Goal: Information Seeking & Learning: Check status

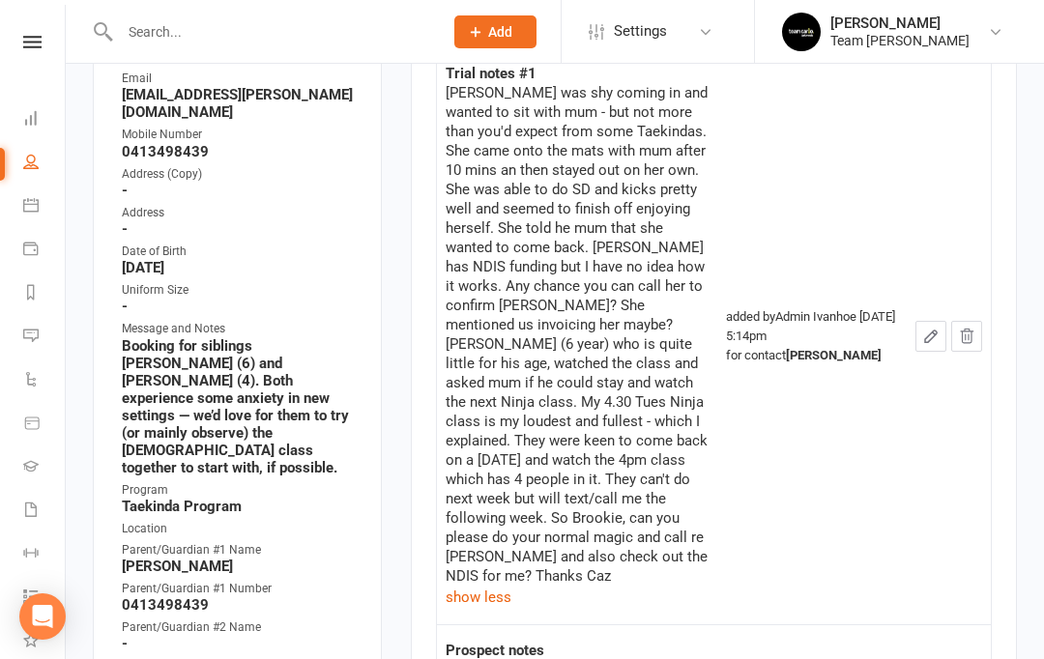
scroll to position [345, 0]
click at [307, 38] on input "text" at bounding box center [271, 31] width 315 height 27
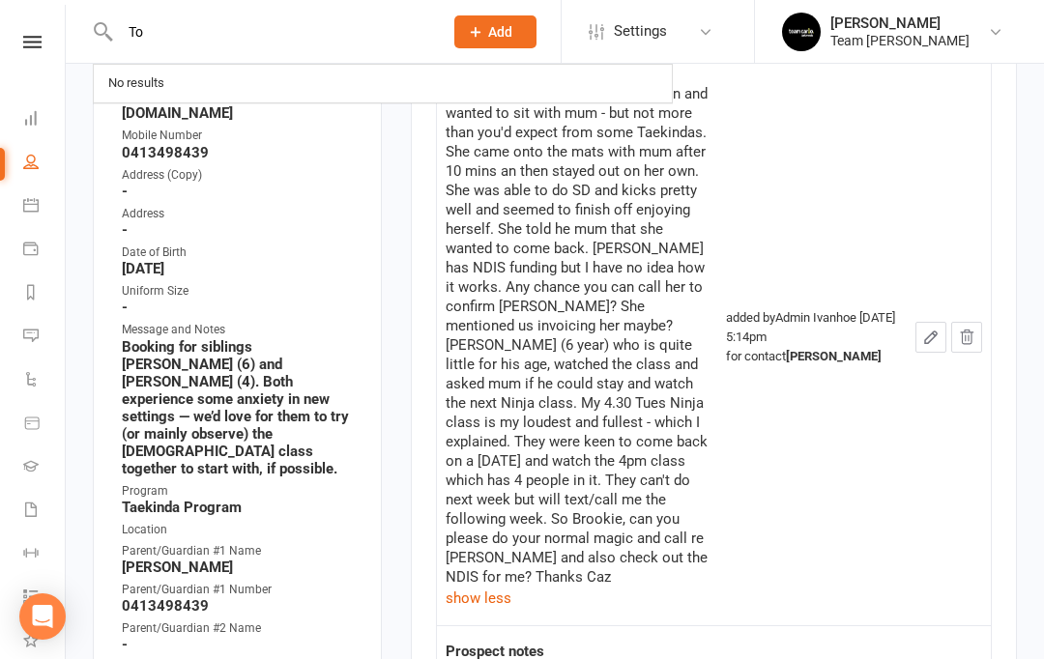
type input "T"
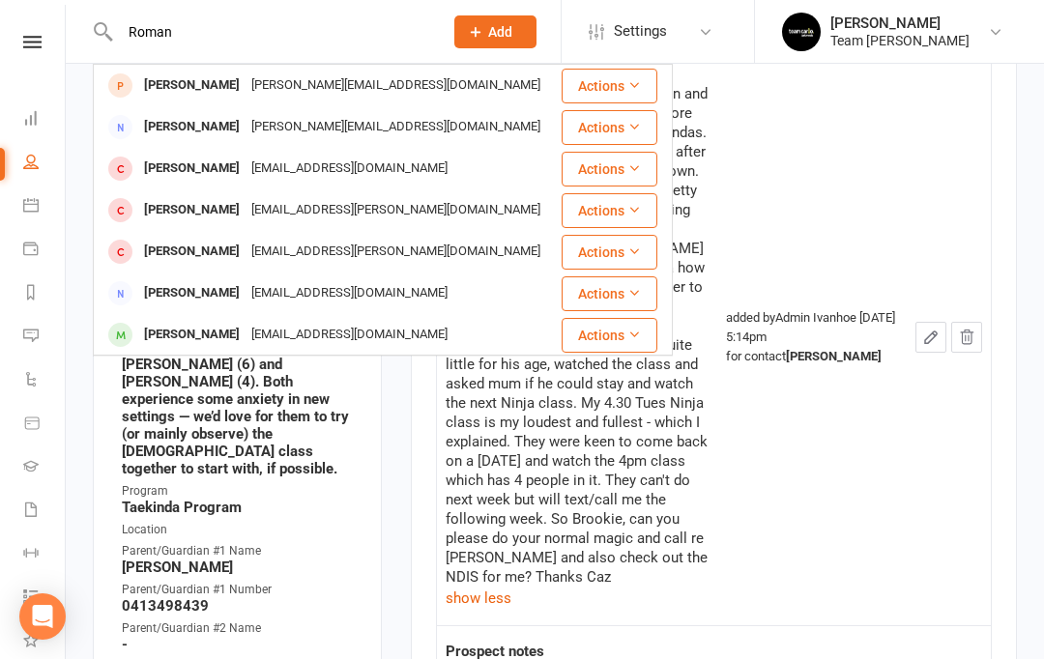
type input "Roman"
click at [228, 81] on div "Roman Clarke-Sullivan" at bounding box center [191, 86] width 107 height 28
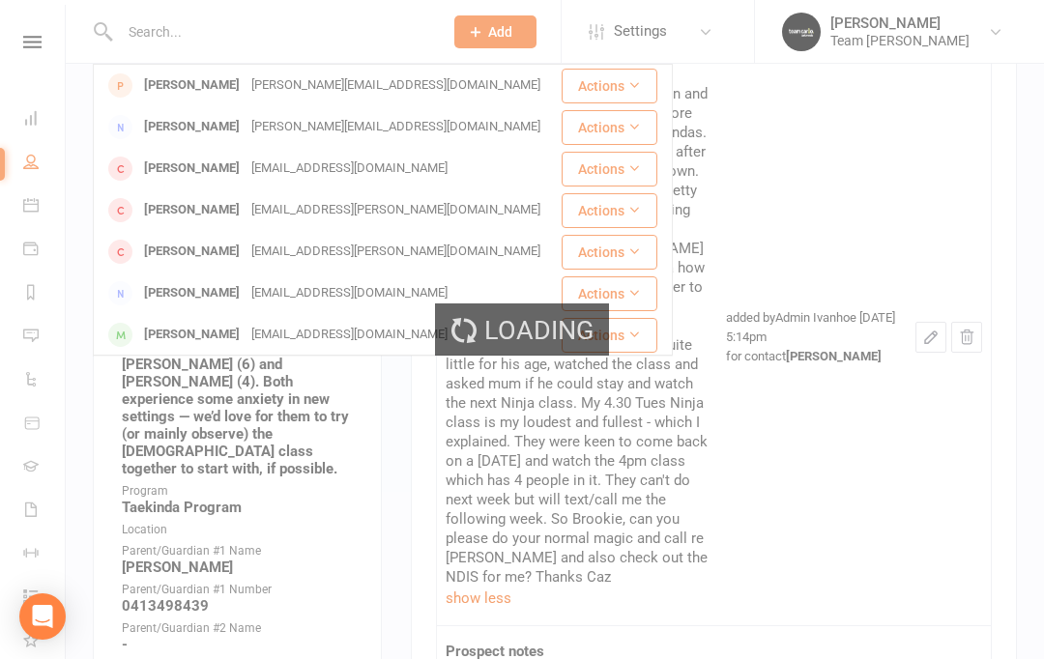
scroll to position [345, 0]
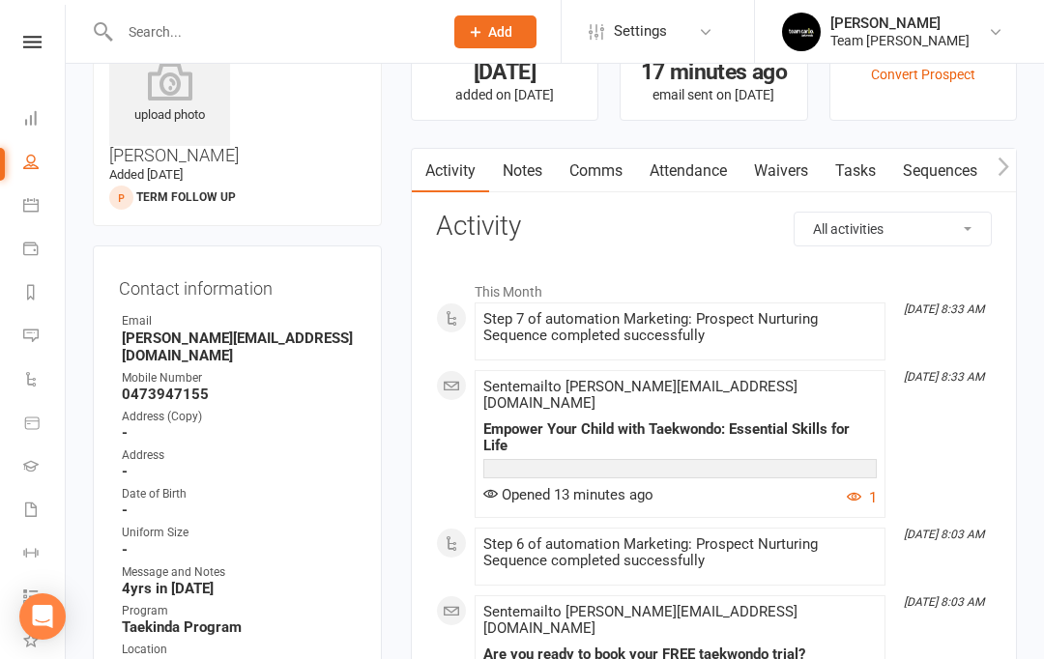
scroll to position [78, 0]
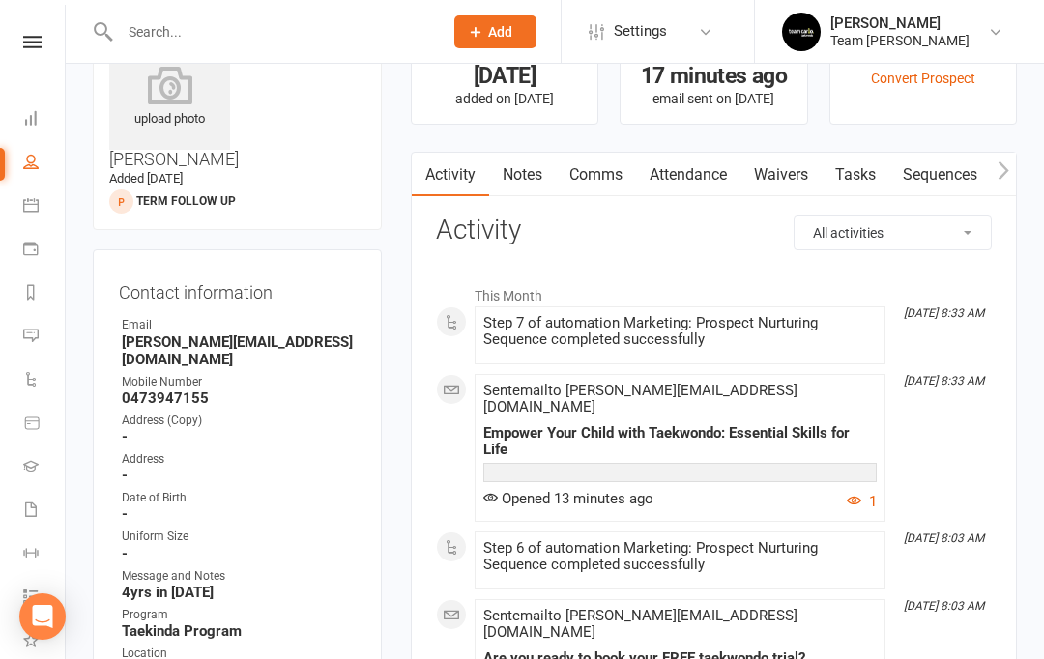
click at [873, 173] on link "Tasks" at bounding box center [856, 175] width 68 height 44
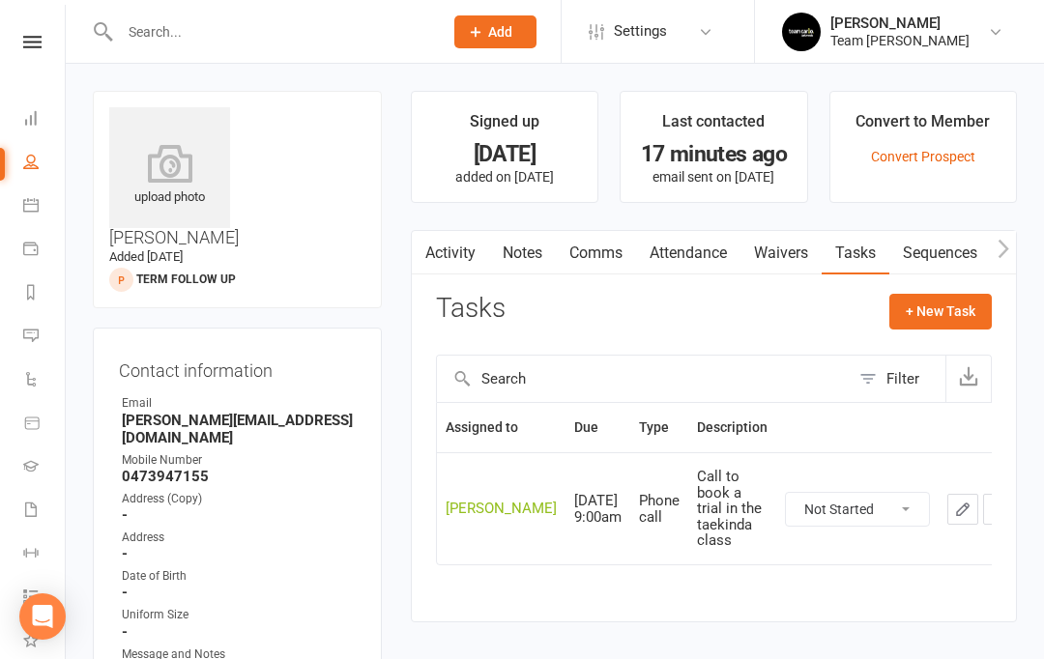
click at [32, 213] on link "Calendar" at bounding box center [45, 208] width 44 height 44
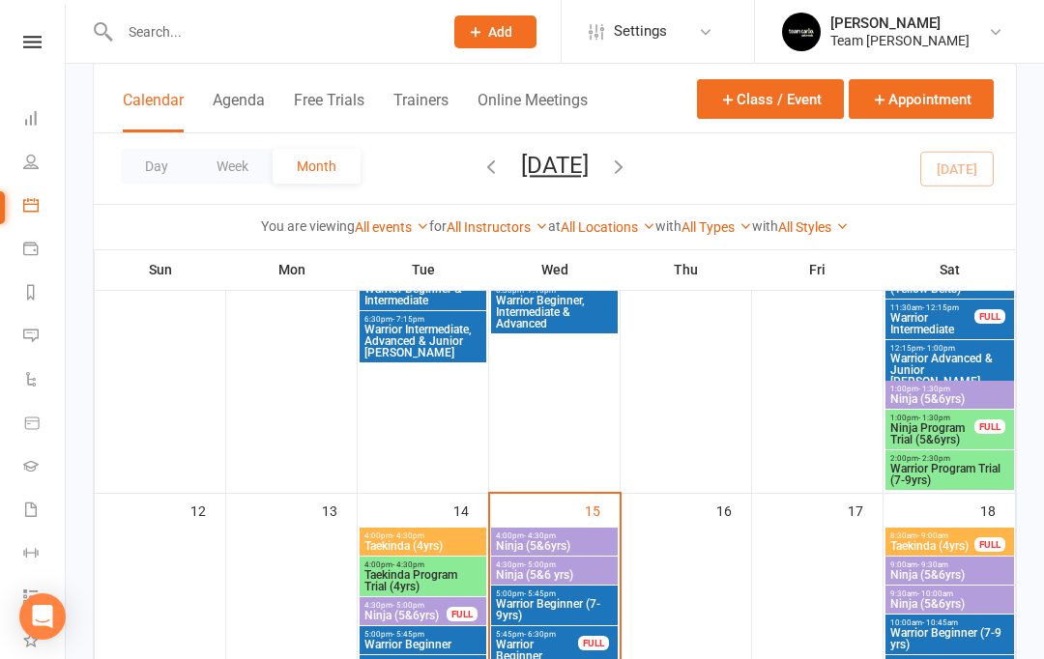
scroll to position [744, 0]
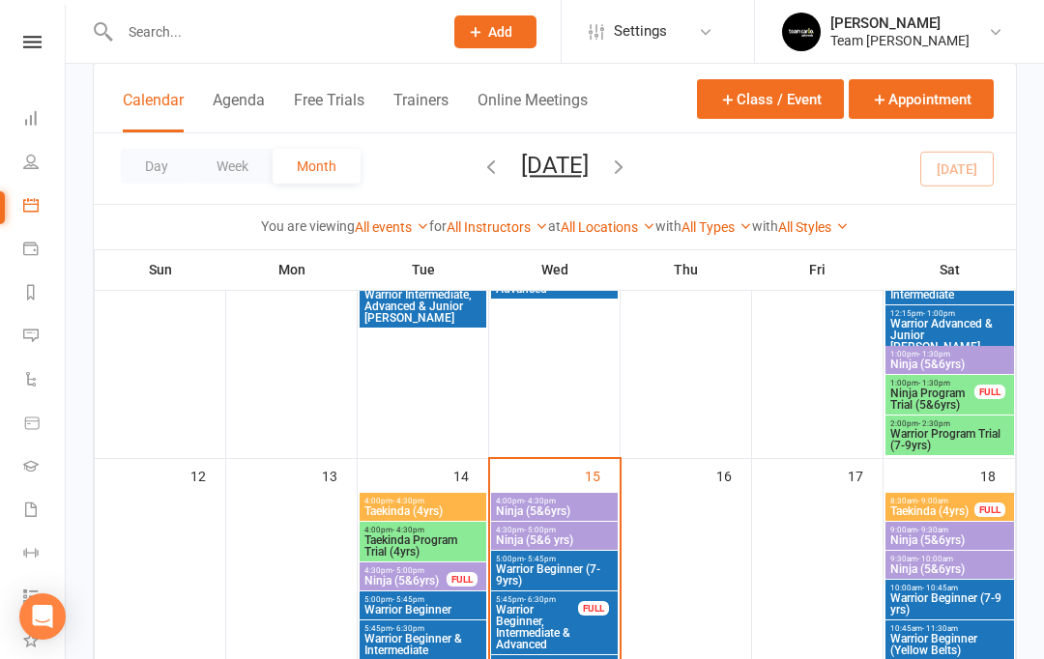
click at [402, 540] on span "Taekinda Program Trial (4yrs)" at bounding box center [423, 546] width 119 height 23
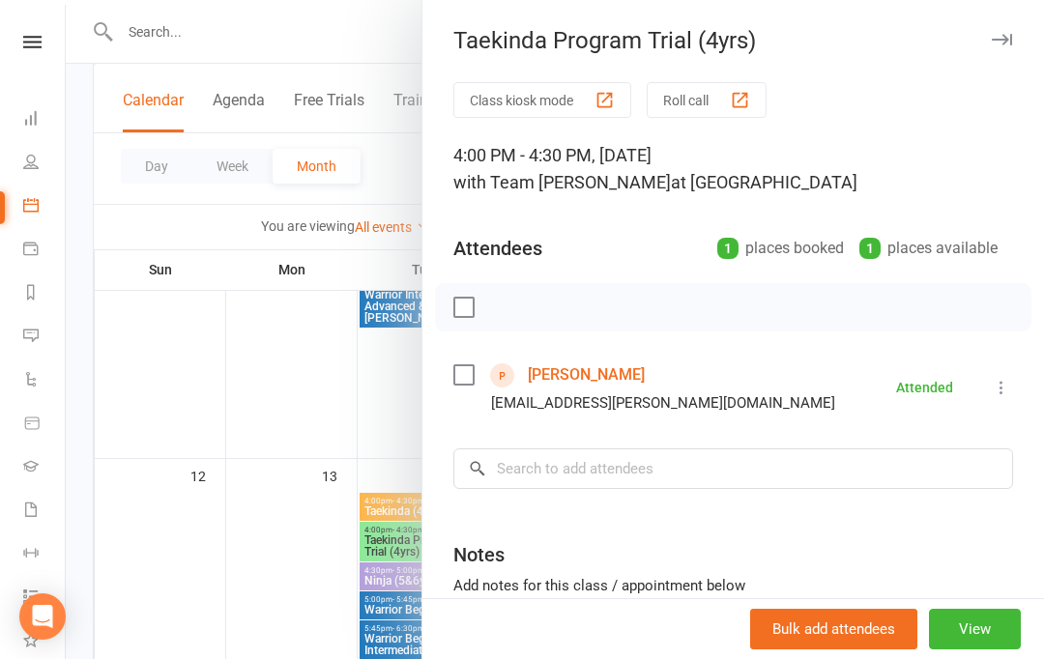
click at [597, 373] on link "Leah Dawson" at bounding box center [586, 375] width 117 height 31
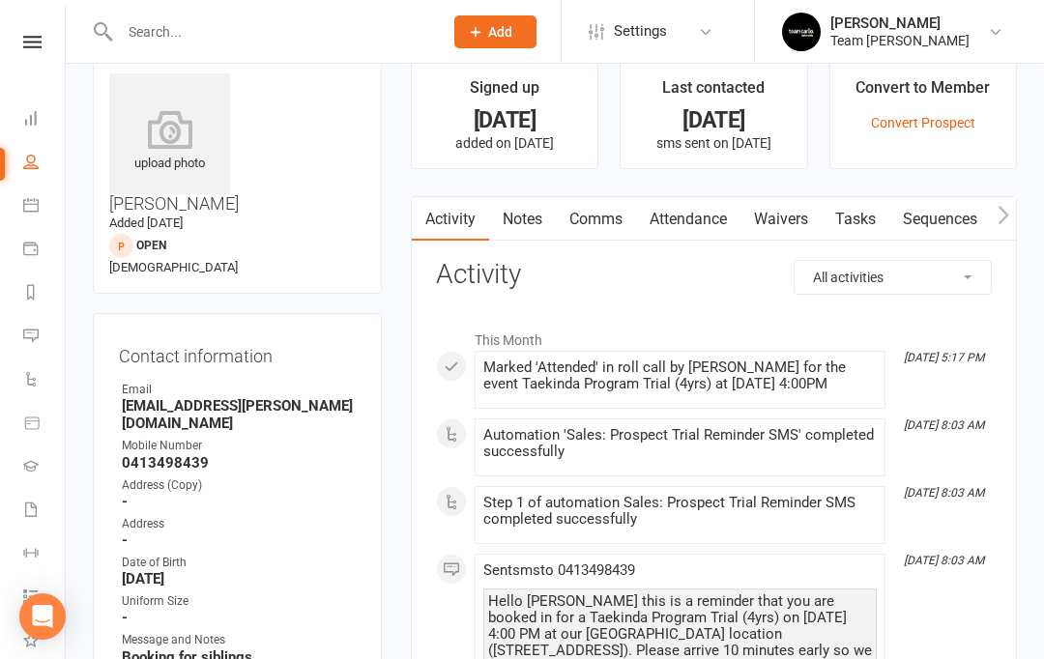
scroll to position [35, 0]
click at [531, 219] on link "Notes" at bounding box center [522, 218] width 67 height 44
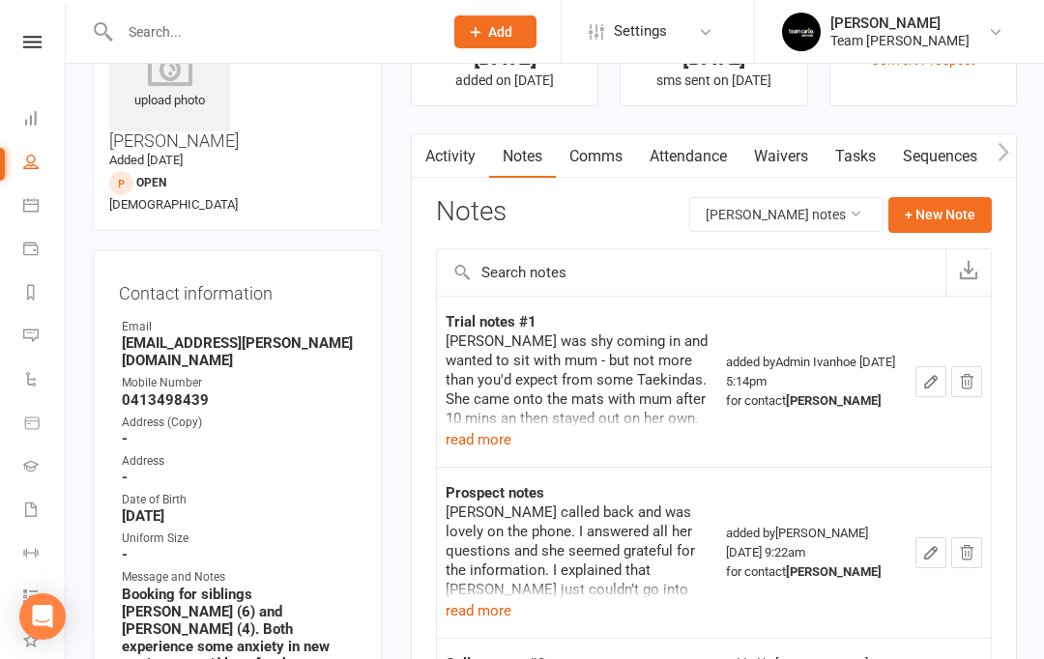
scroll to position [103, 0]
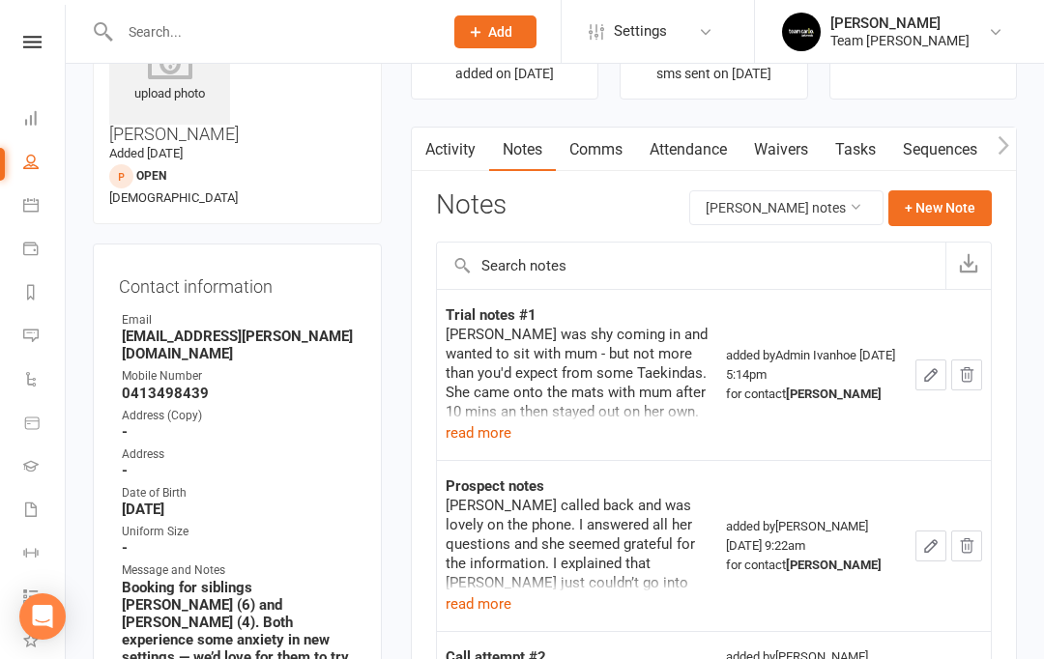
click at [483, 436] on button "read more" at bounding box center [479, 433] width 66 height 23
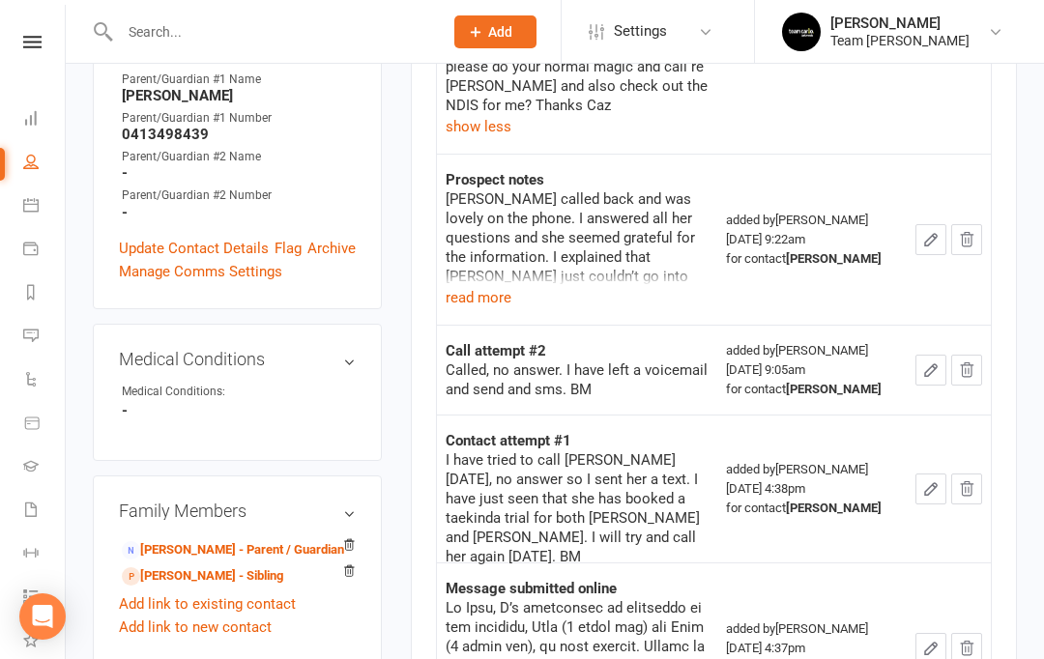
scroll to position [814, 0]
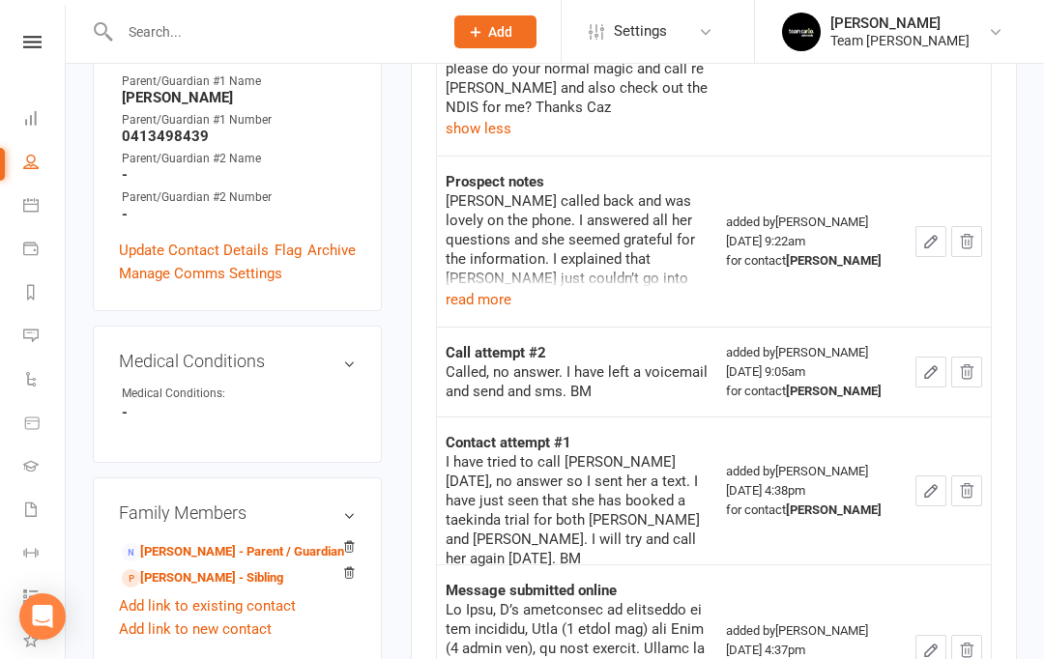
click at [483, 288] on button "read more" at bounding box center [479, 299] width 66 height 23
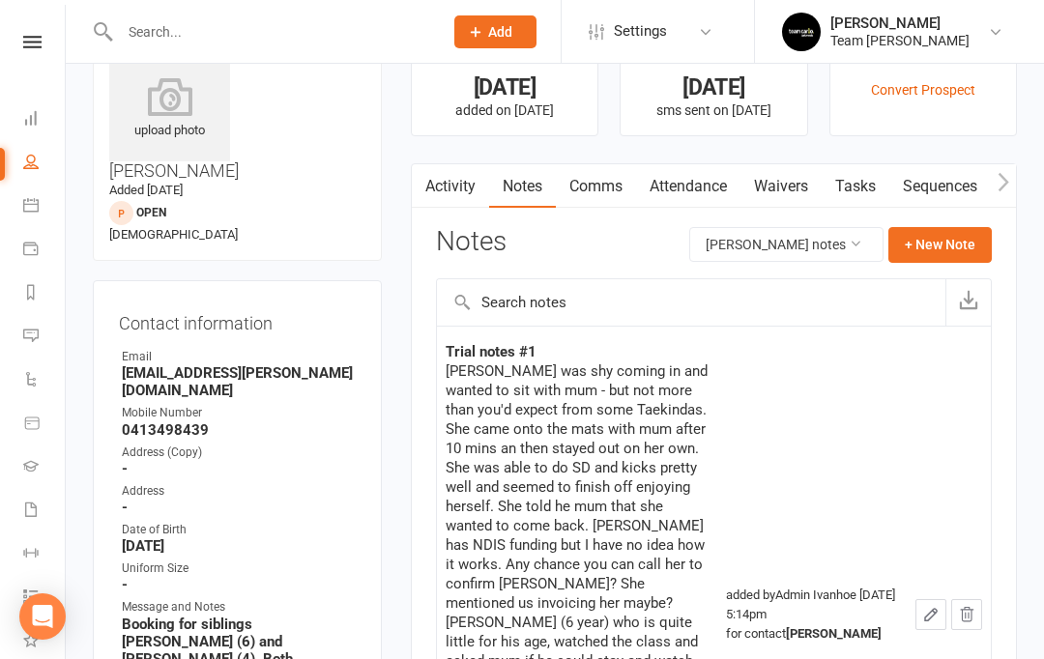
scroll to position [0, 0]
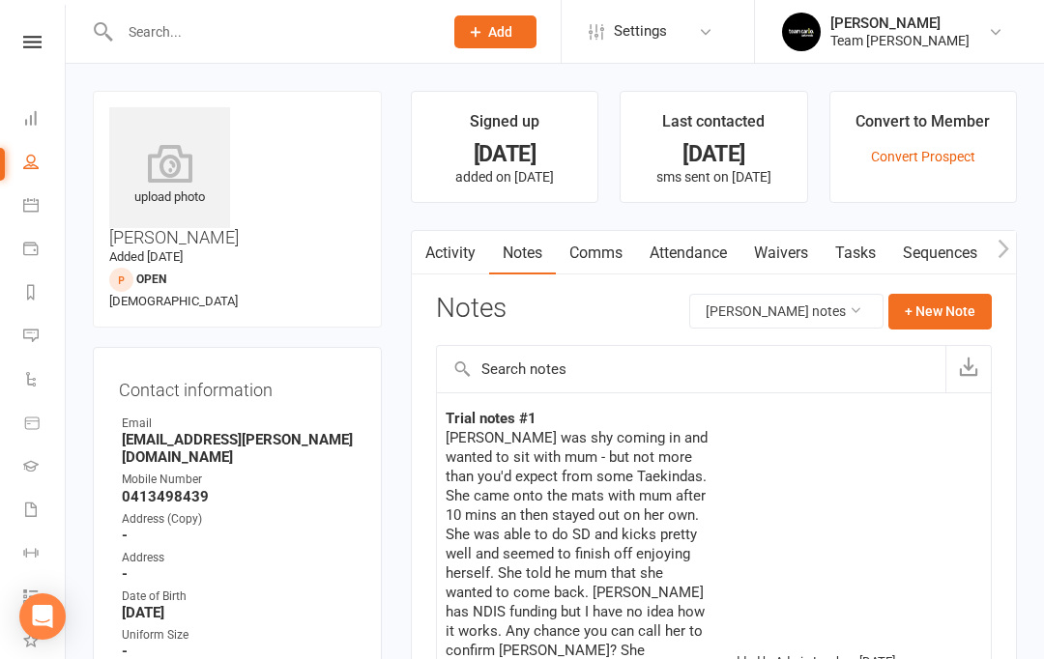
click at [30, 345] on link "Messages 1" at bounding box center [45, 338] width 44 height 44
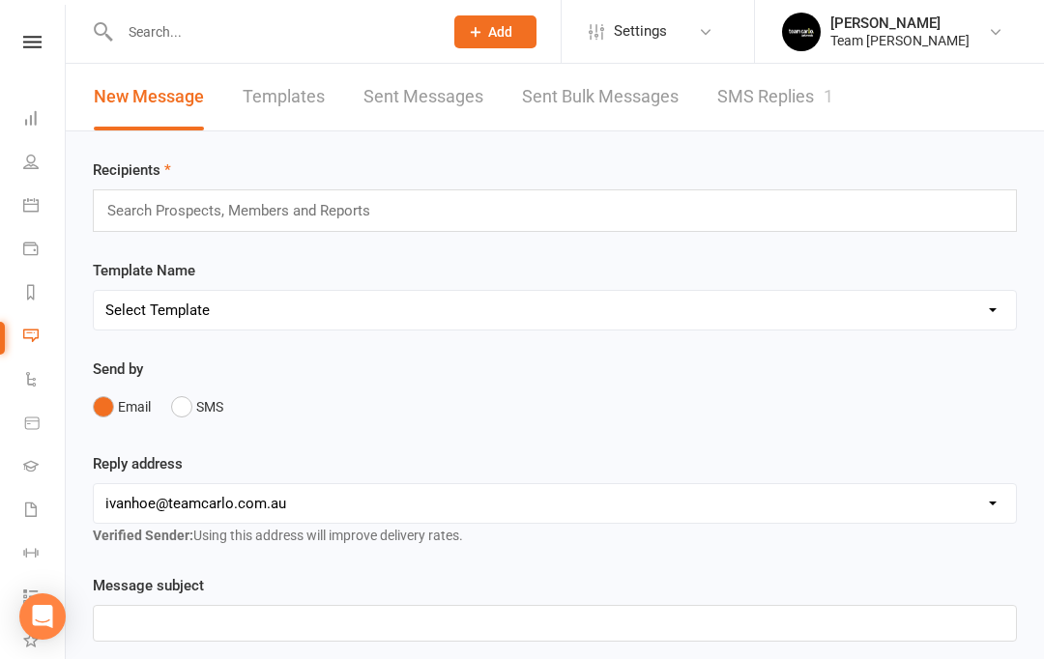
click at [38, 290] on icon at bounding box center [30, 291] width 15 height 15
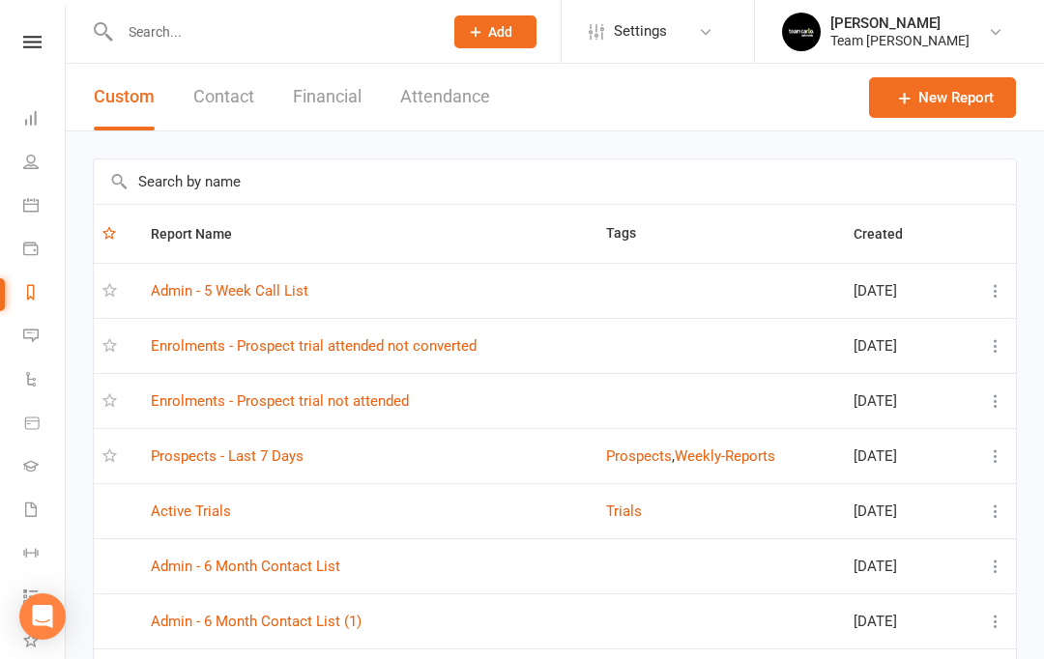
click at [265, 457] on link "Prospects - Last 7 Days" at bounding box center [227, 456] width 153 height 17
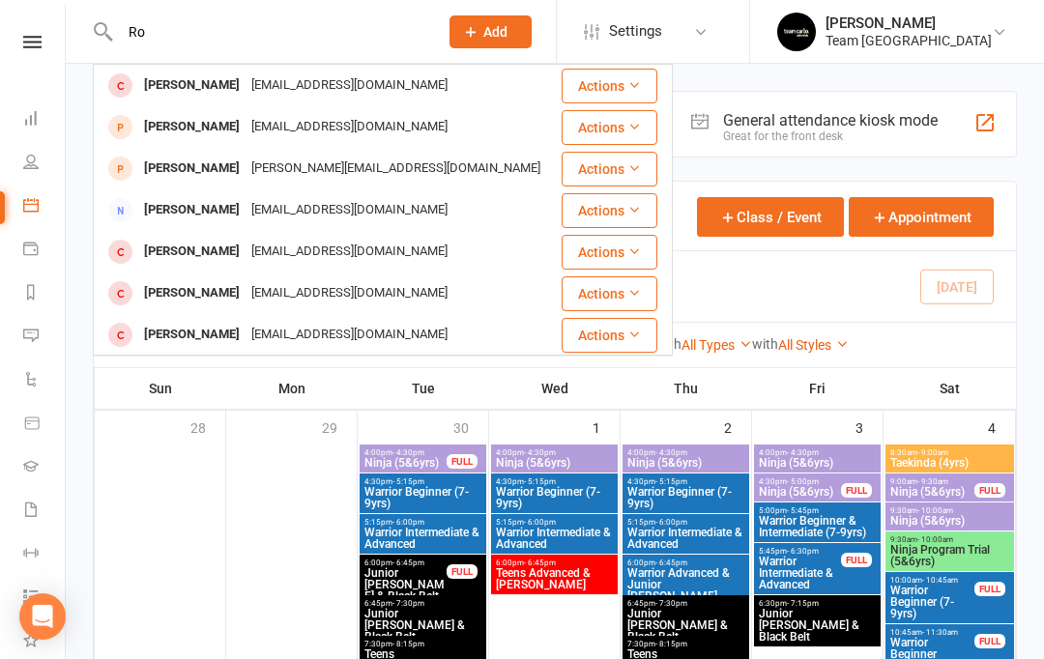
type input "R"
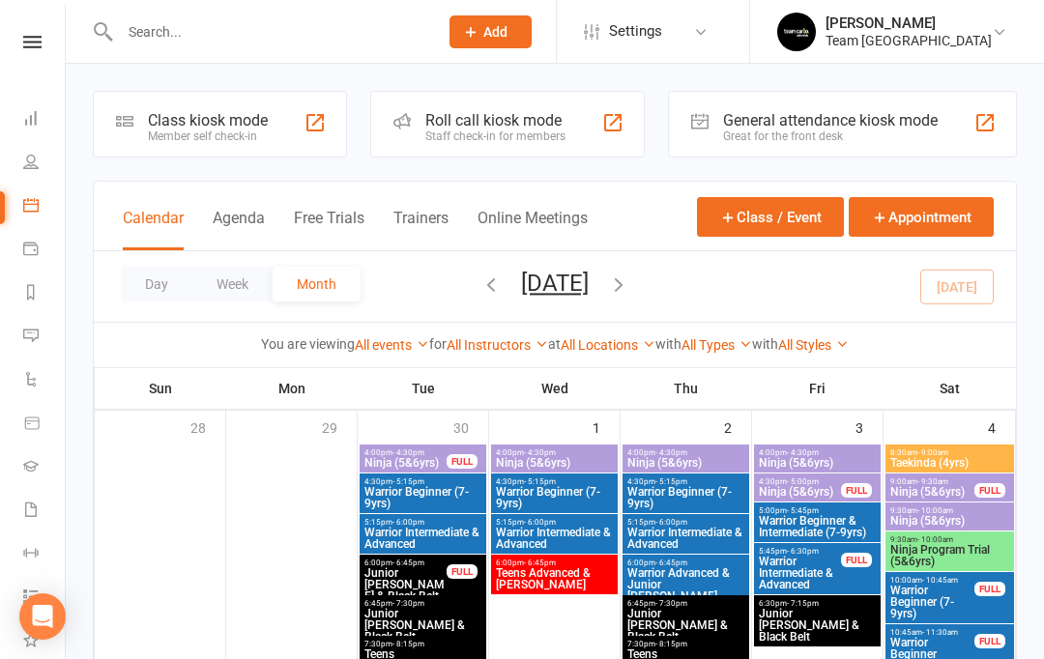
click at [38, 304] on link "Reports" at bounding box center [45, 295] width 44 height 44
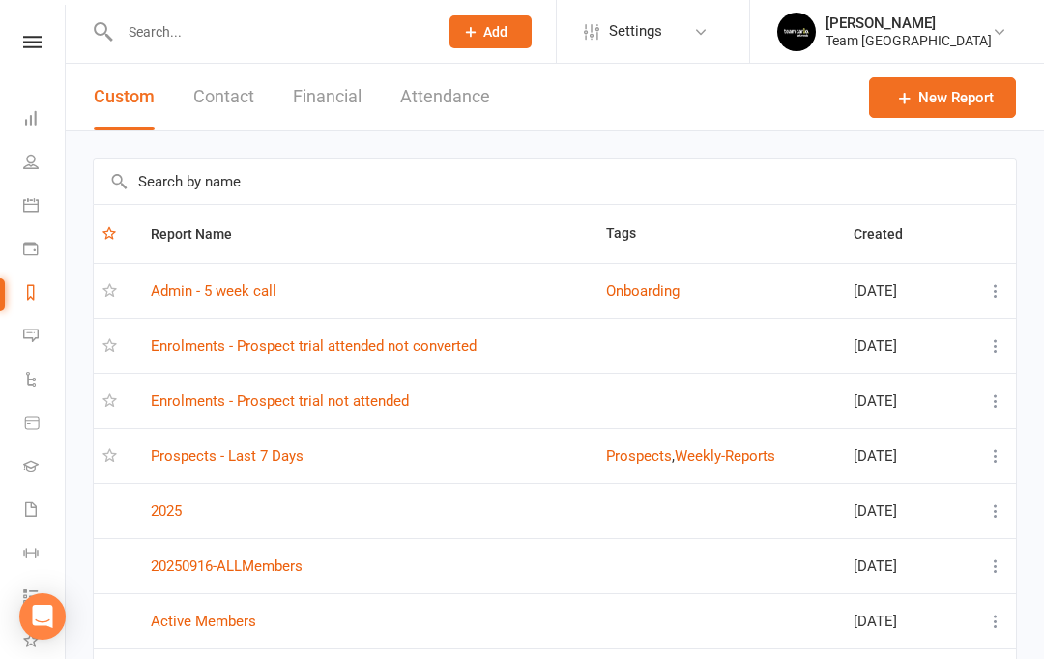
click at [275, 456] on link "Prospects - Last 7 Days" at bounding box center [227, 456] width 153 height 17
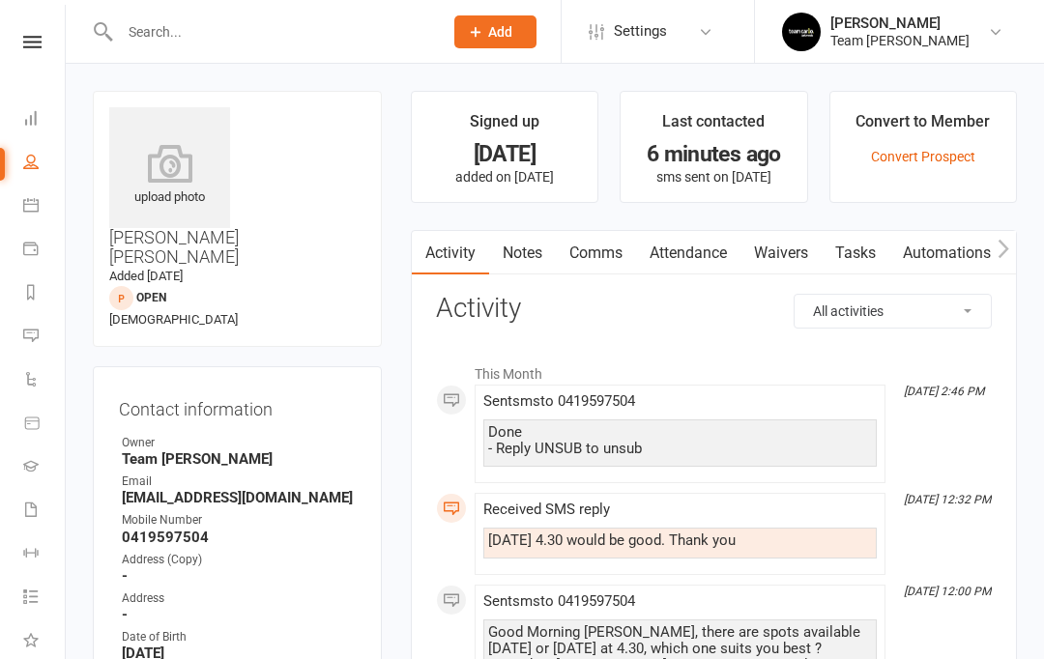
click at [215, 44] on input "text" at bounding box center [271, 31] width 315 height 27
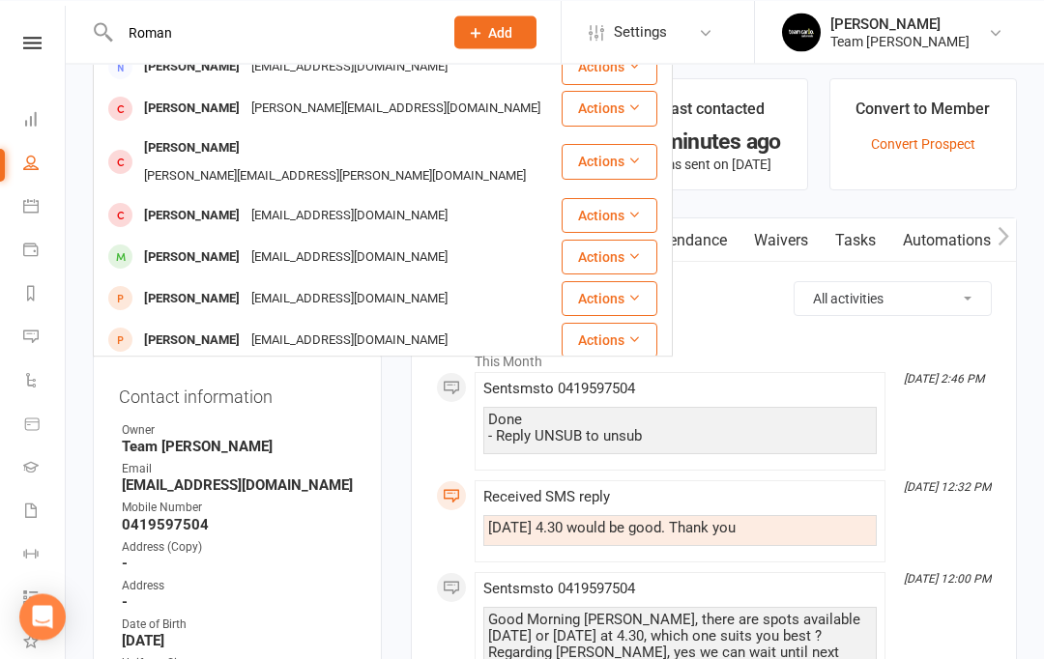
scroll to position [12, 0]
type input "Roman"
click at [36, 289] on icon at bounding box center [30, 291] width 15 height 15
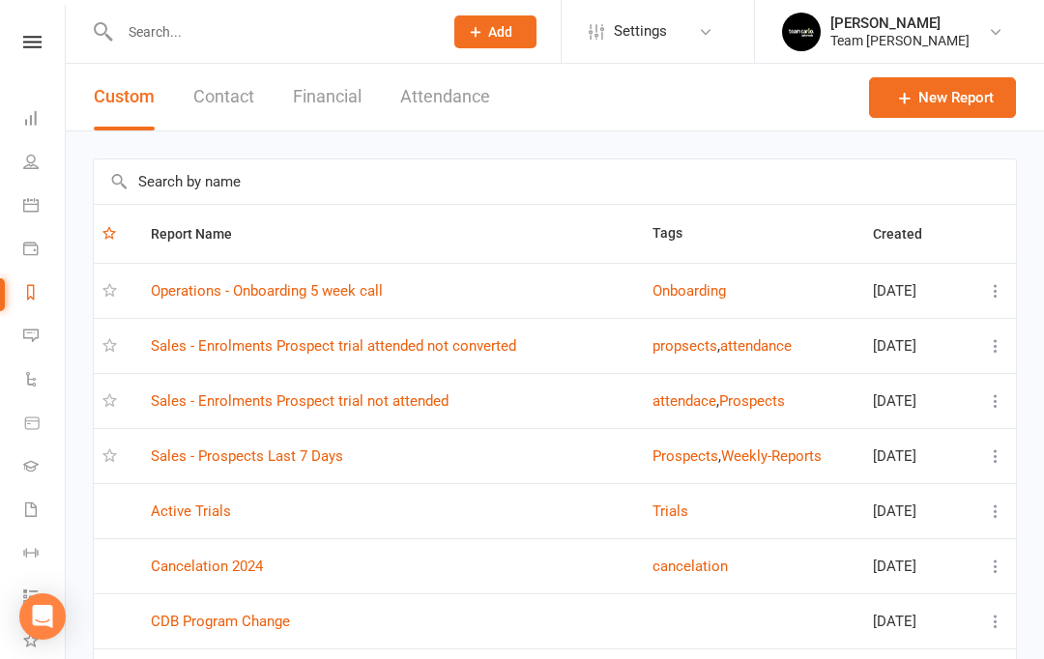
click at [309, 457] on link "Sales - Prospects Last 7 Days" at bounding box center [247, 456] width 192 height 17
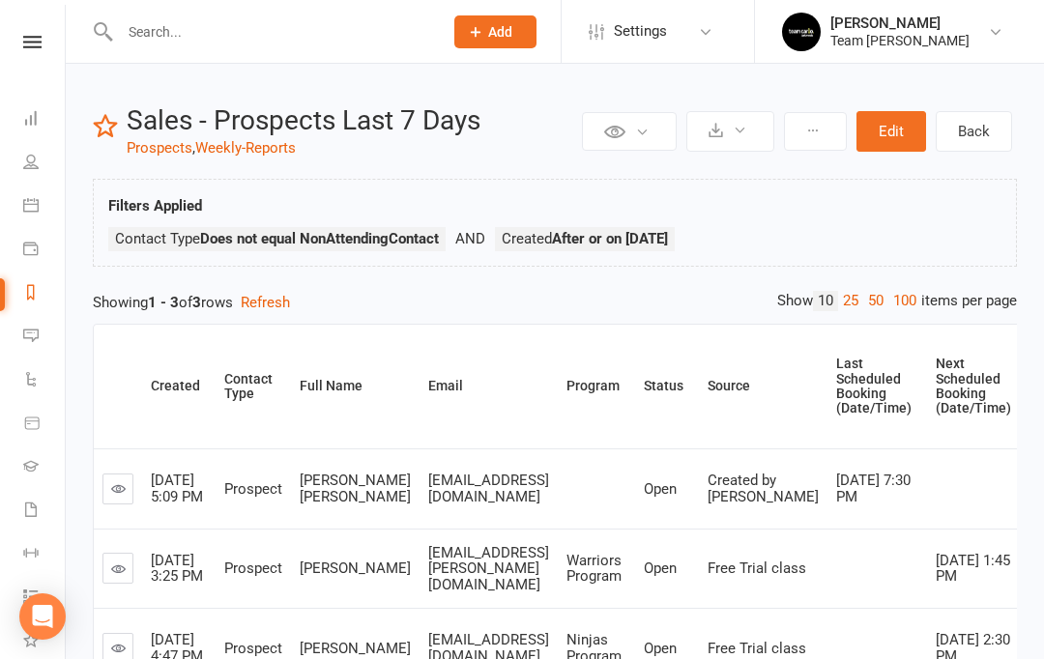
click at [35, 293] on icon at bounding box center [30, 291] width 15 height 15
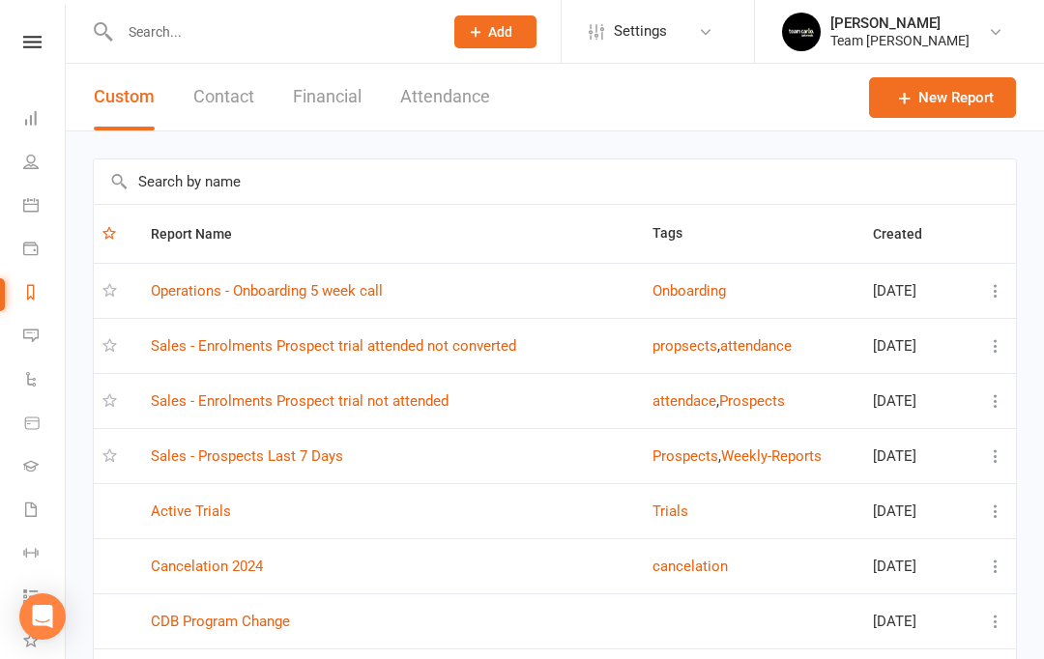
click at [470, 349] on link "Sales - Enrolments Prospect trial attended not converted" at bounding box center [333, 345] width 365 height 17
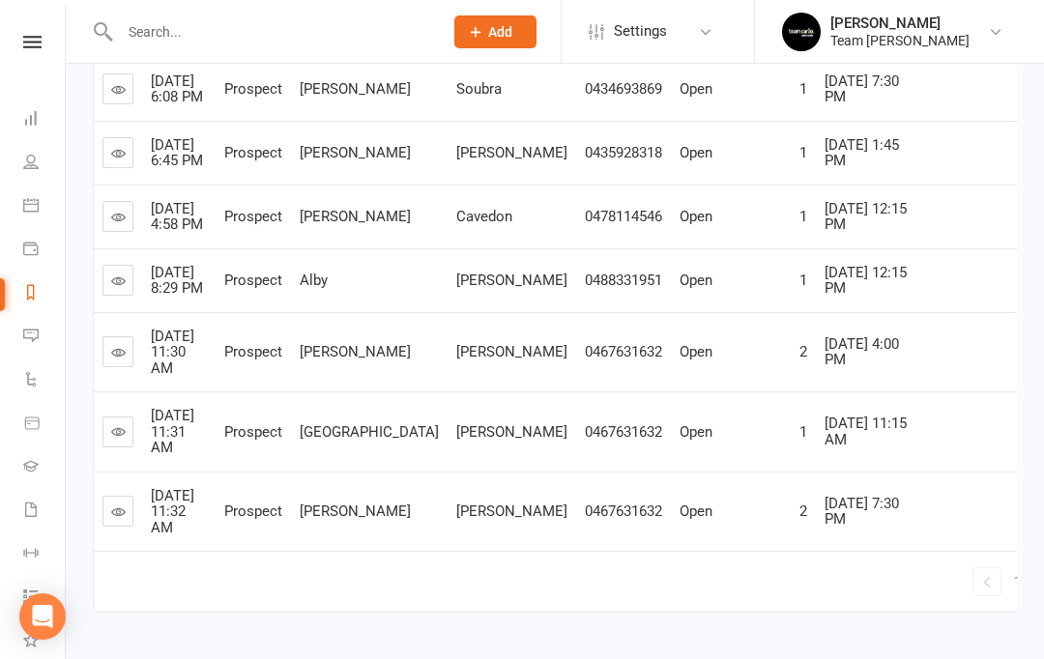
scroll to position [710, 0]
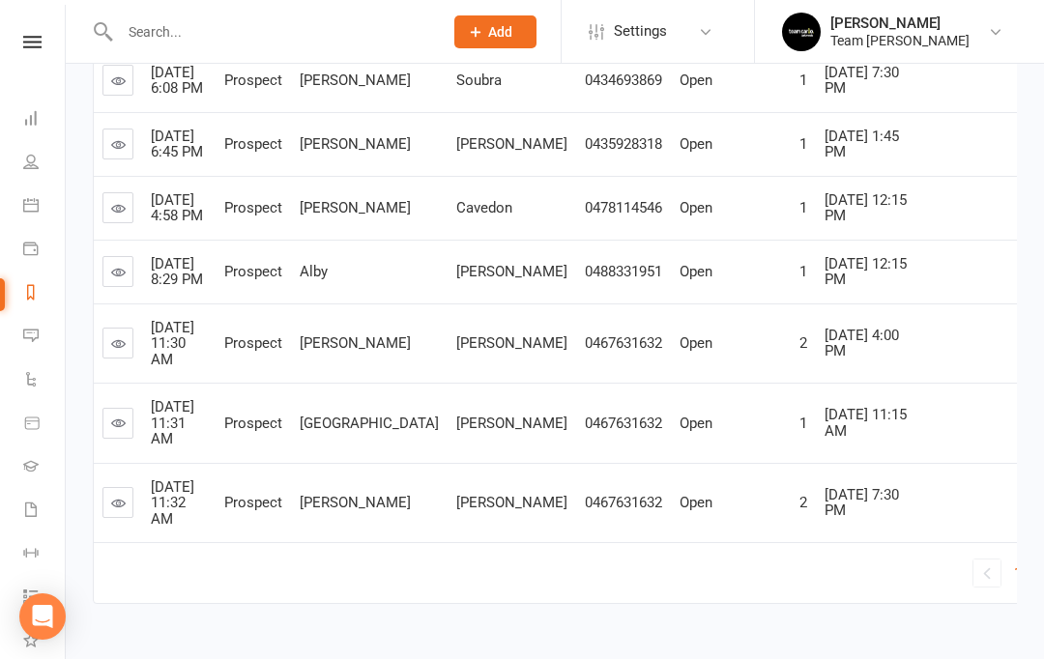
click at [120, 152] on icon at bounding box center [118, 144] width 15 height 15
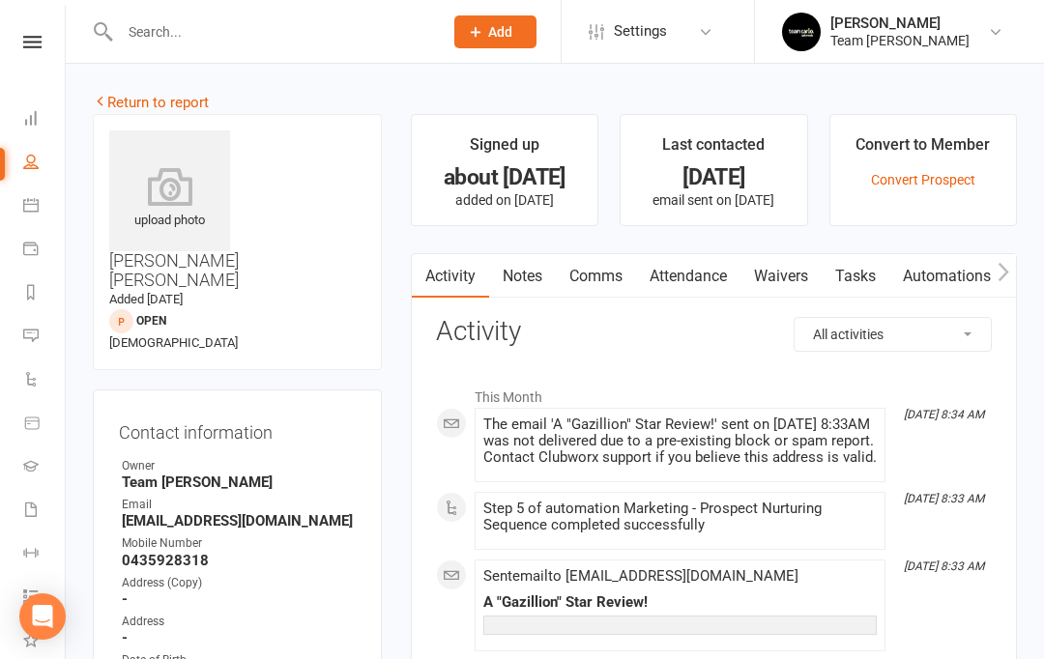
click at [535, 286] on link "Notes" at bounding box center [522, 276] width 67 height 44
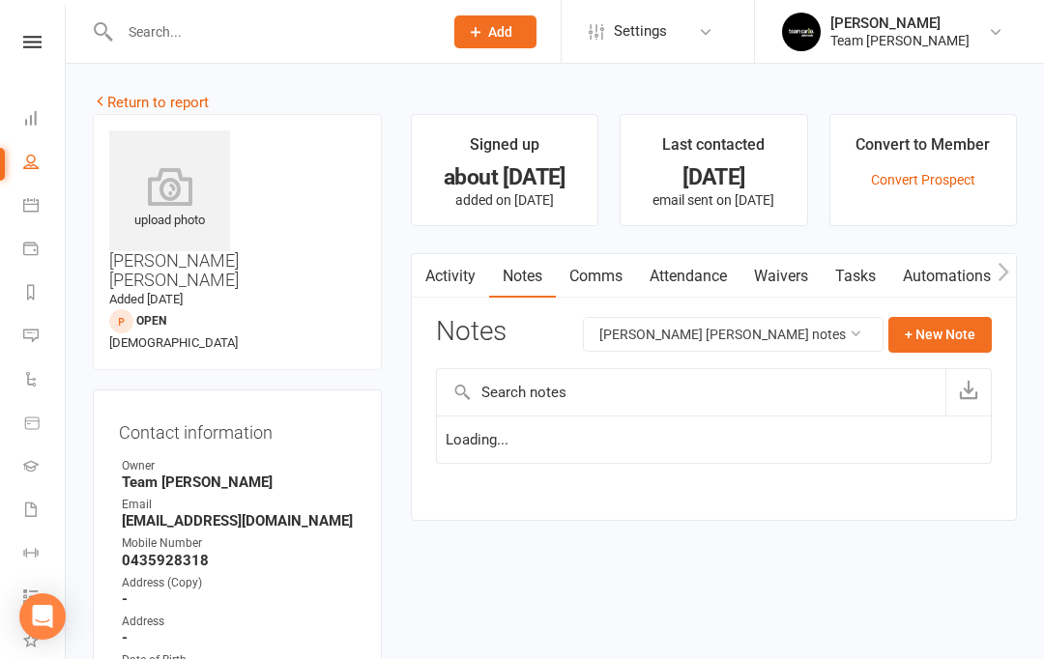
scroll to position [69, 0]
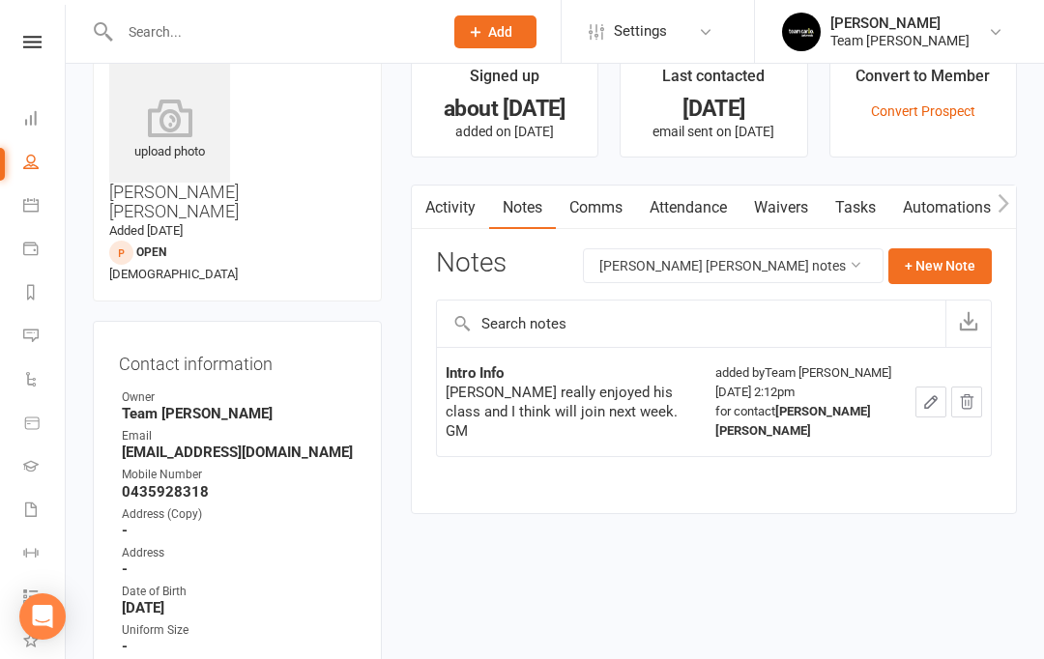
click at [455, 212] on link "Activity" at bounding box center [450, 208] width 77 height 44
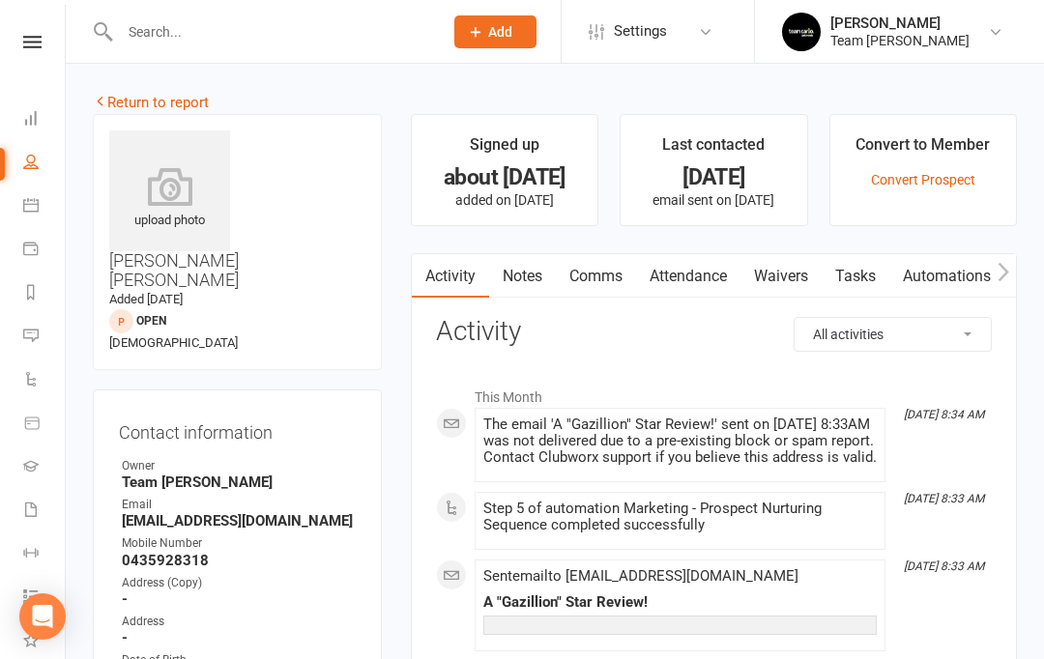
click at [116, 98] on link "Return to report" at bounding box center [151, 102] width 116 height 17
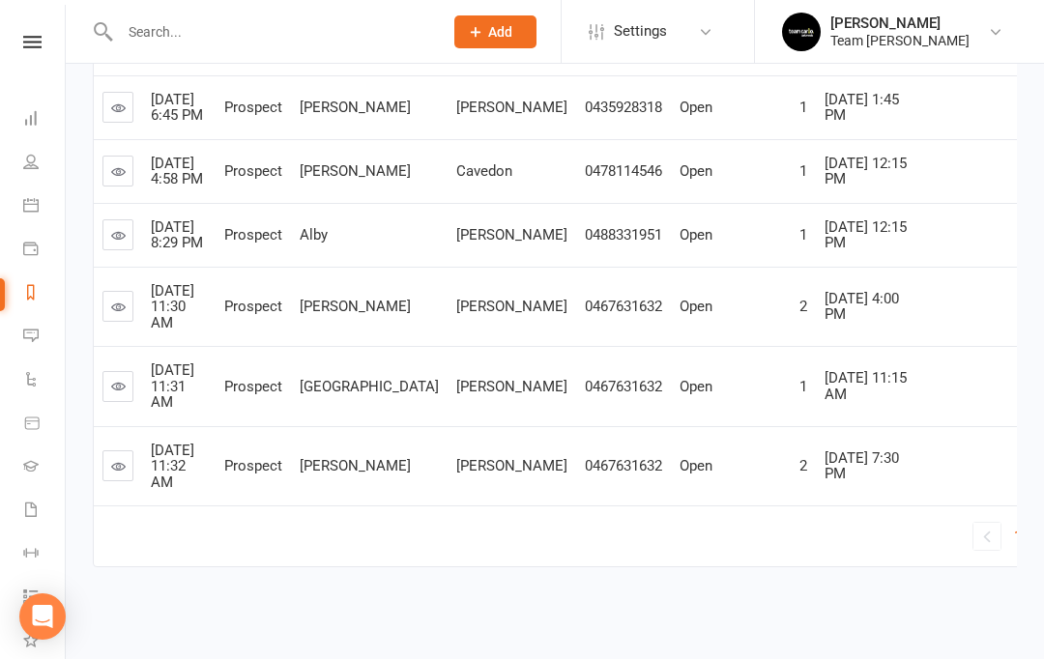
scroll to position [759, 0]
click at [126, 250] on link at bounding box center [117, 234] width 31 height 31
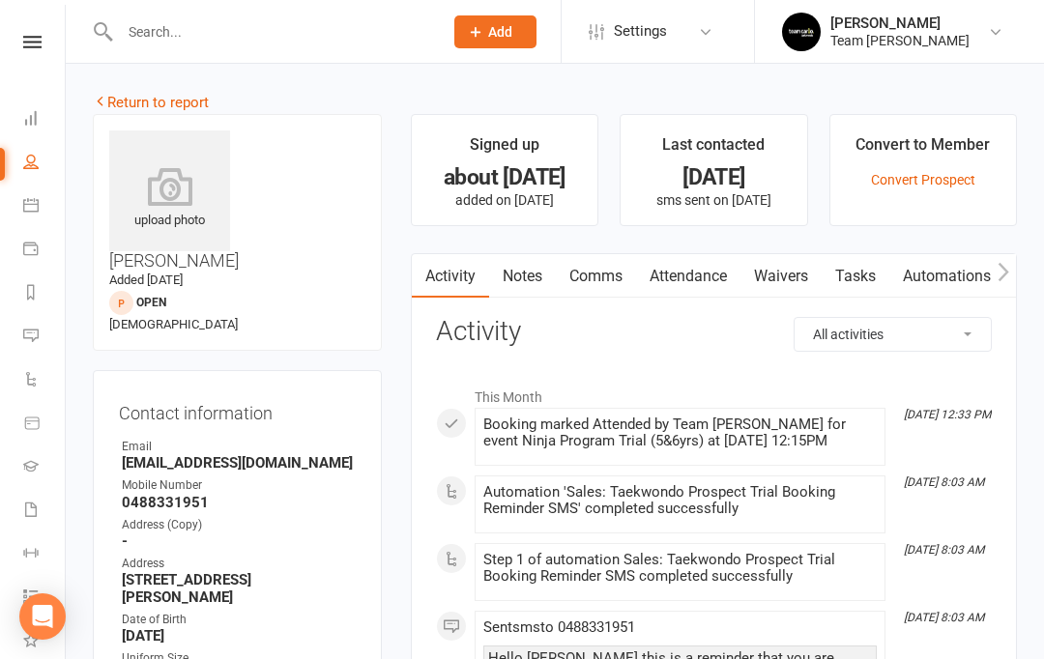
click at [529, 278] on link "Notes" at bounding box center [522, 276] width 67 height 44
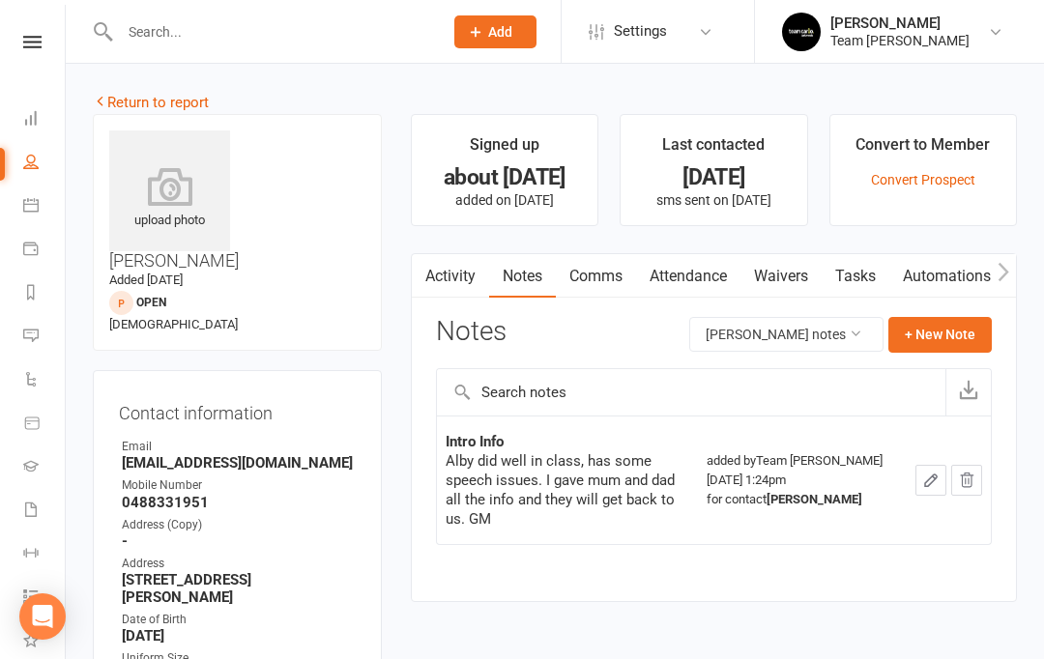
click at [120, 101] on link "Return to report" at bounding box center [151, 102] width 116 height 17
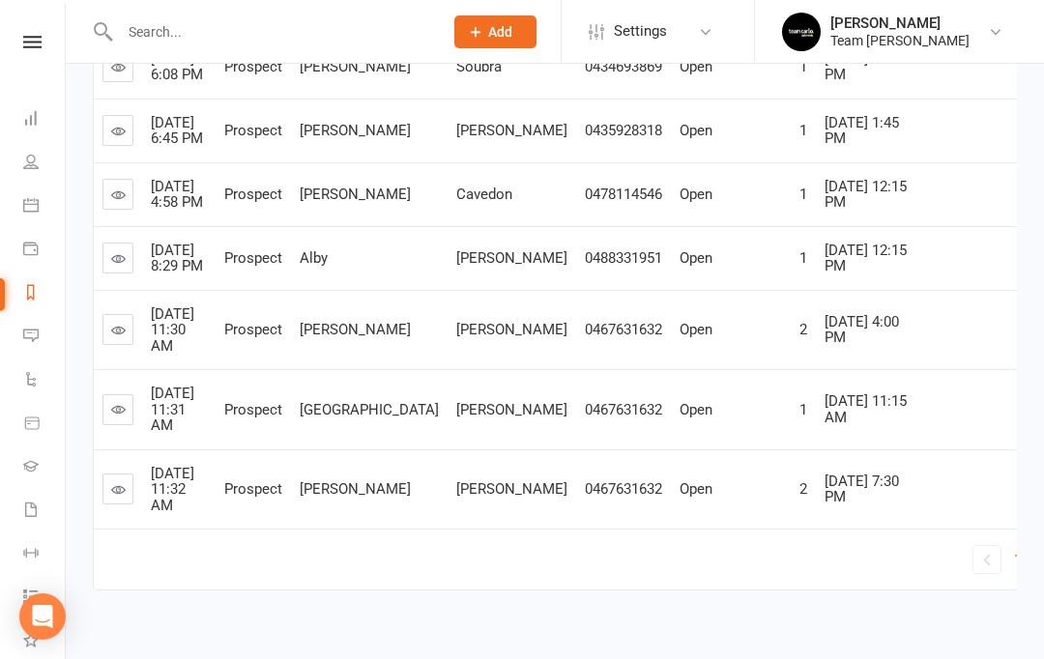
scroll to position [734, 0]
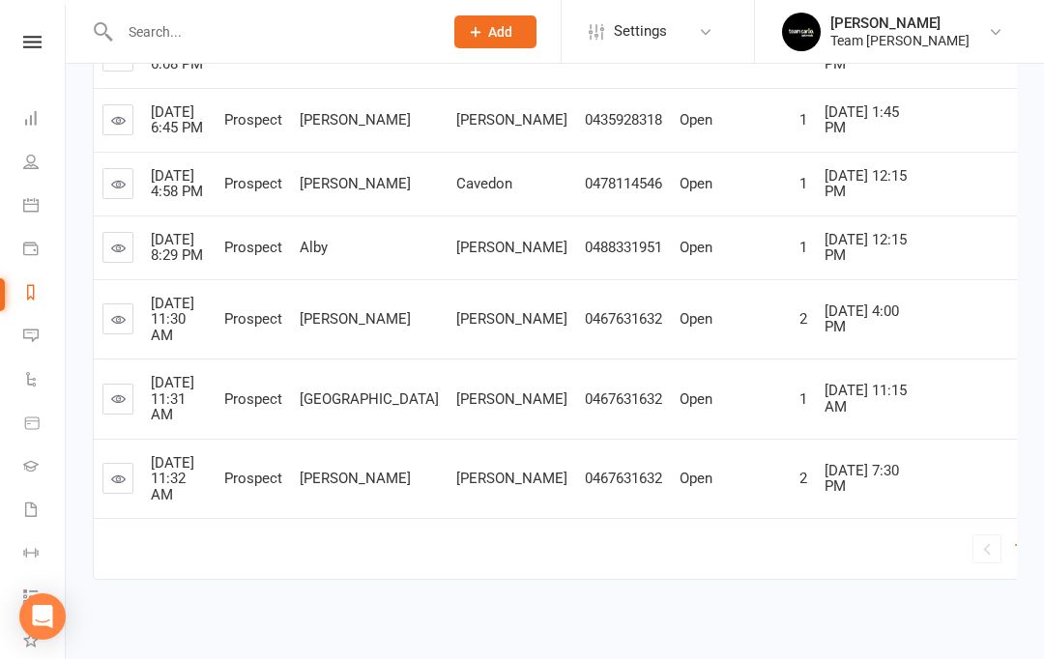
click at [128, 335] on link at bounding box center [117, 319] width 31 height 31
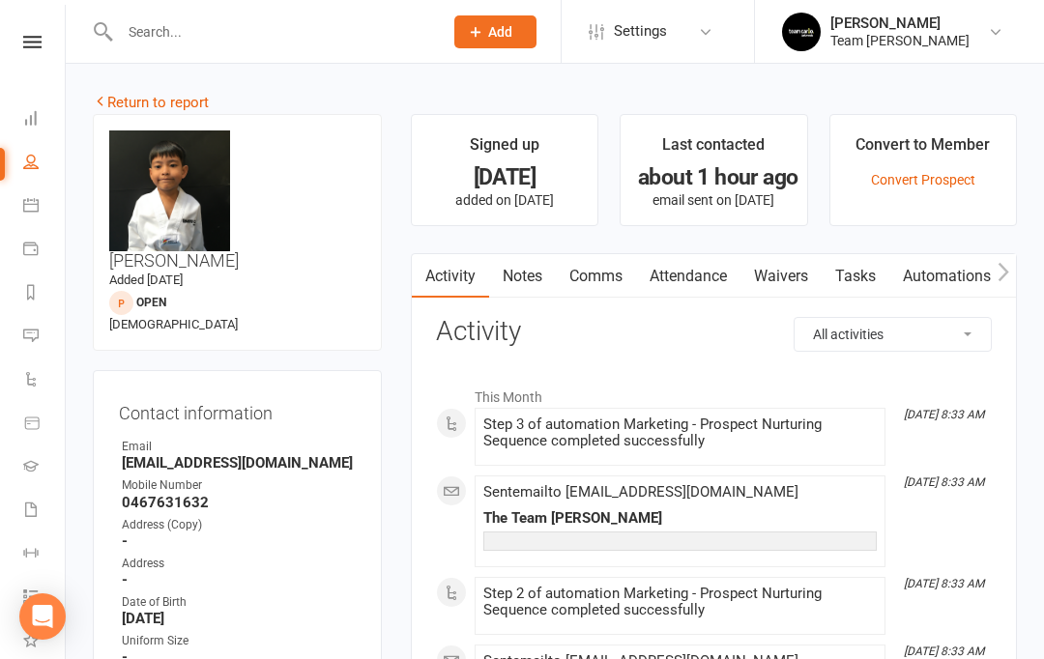
click at [536, 279] on link "Notes" at bounding box center [522, 276] width 67 height 44
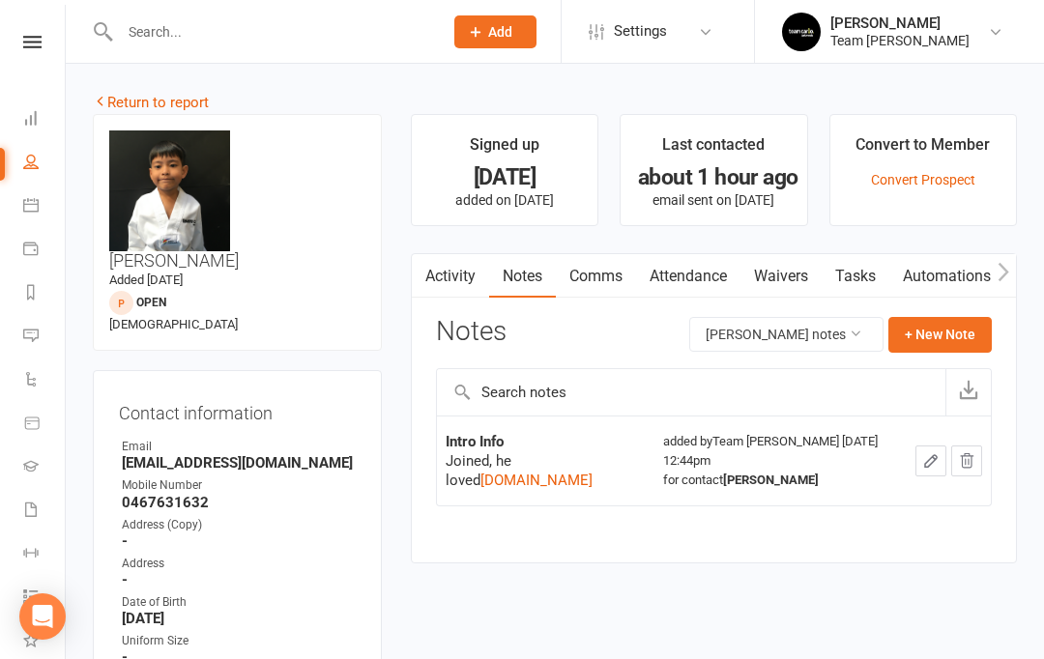
click at [128, 101] on link "Return to report" at bounding box center [151, 102] width 116 height 17
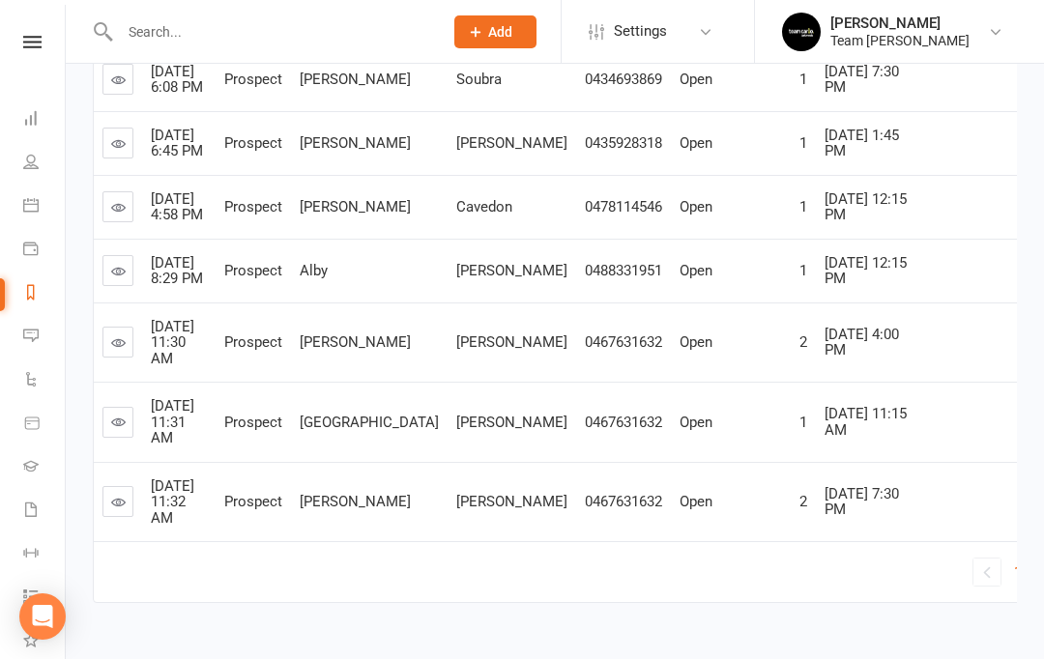
scroll to position [747, 0]
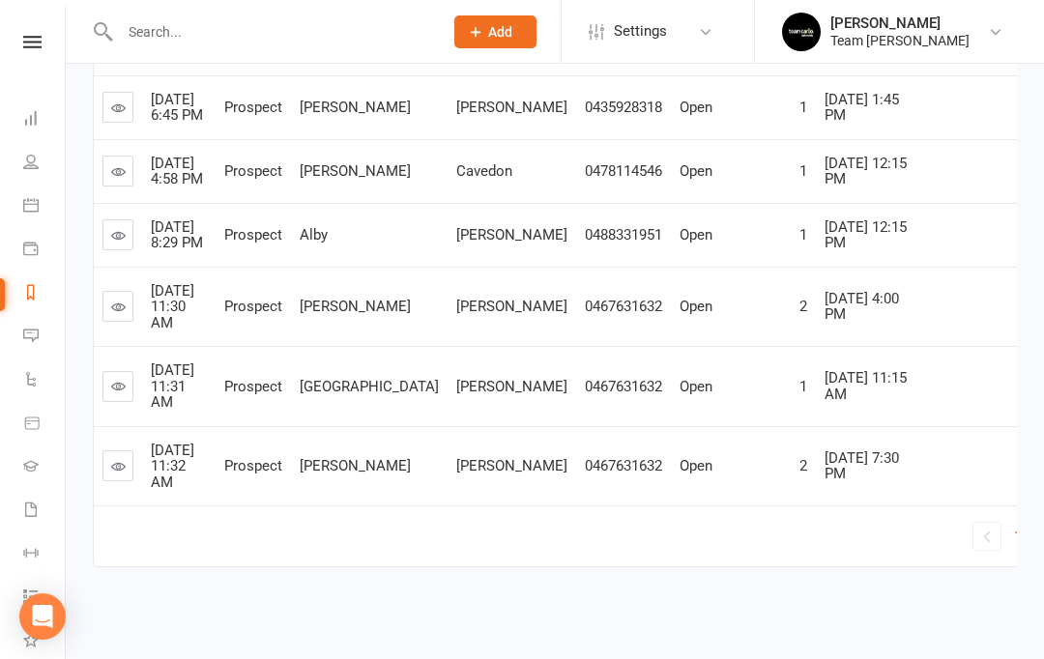
click at [123, 394] on icon at bounding box center [118, 386] width 15 height 15
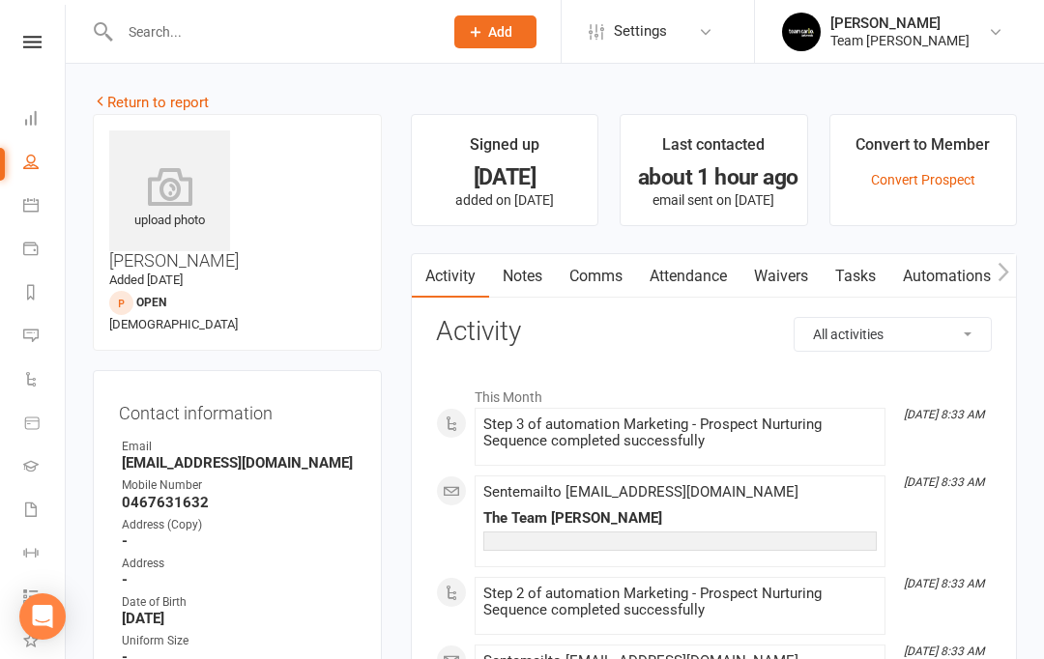
click at [540, 278] on link "Notes" at bounding box center [522, 276] width 67 height 44
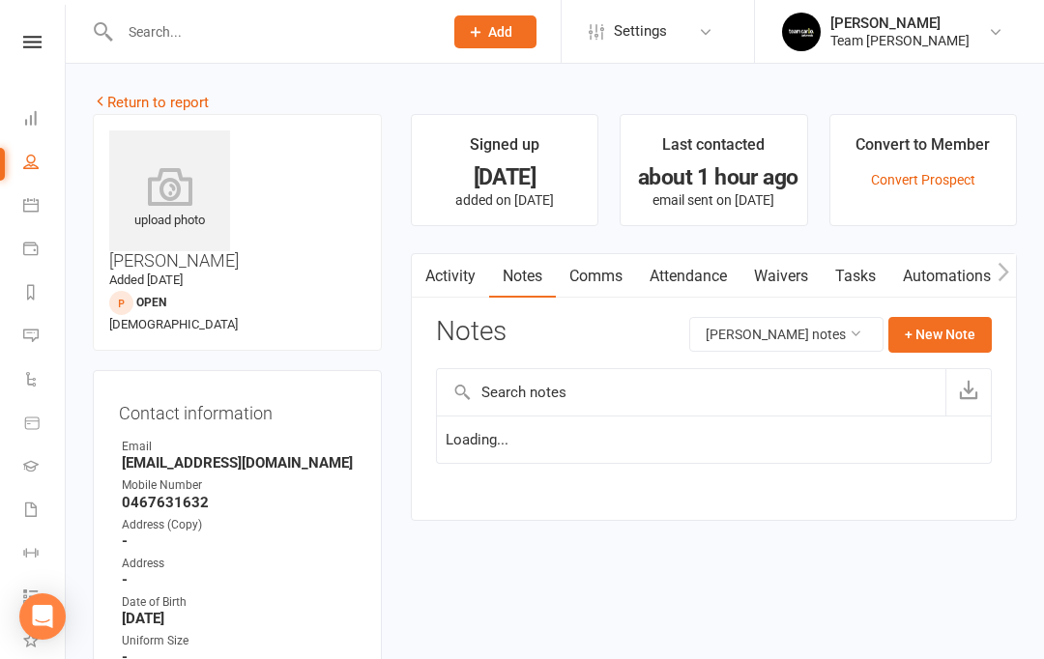
scroll to position [69, 0]
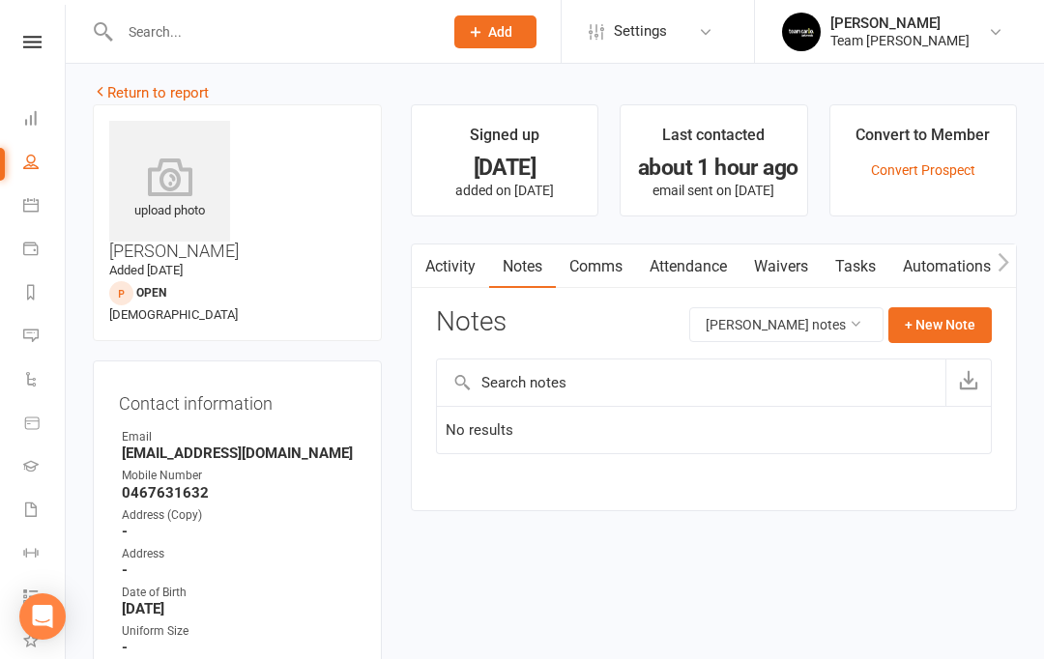
click at [452, 259] on link "Activity" at bounding box center [450, 267] width 77 height 44
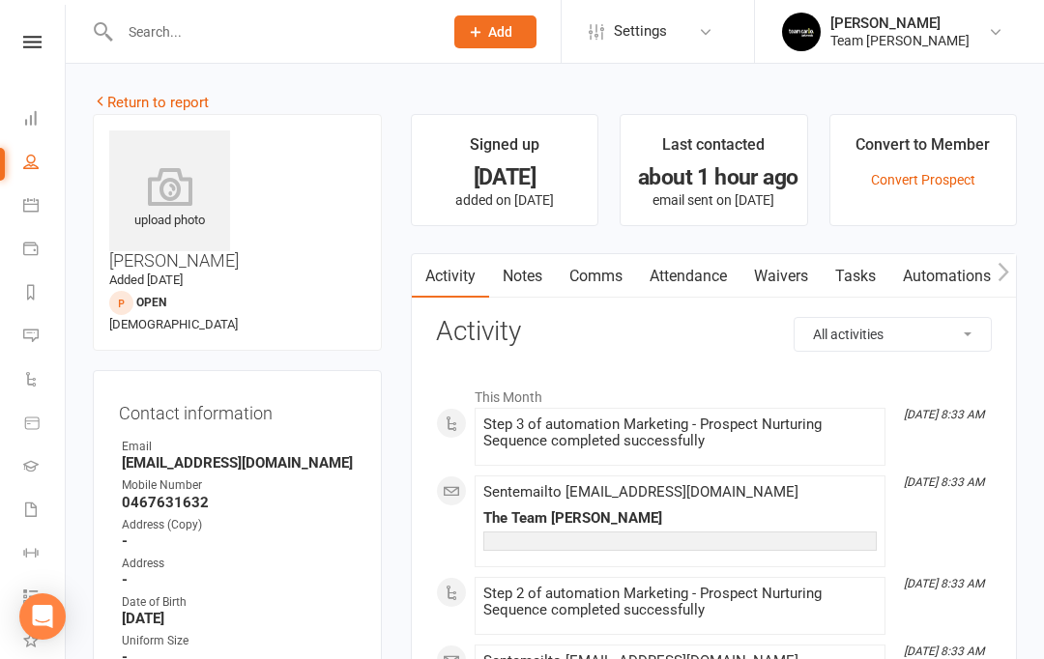
click at [132, 102] on link "Return to report" at bounding box center [151, 102] width 116 height 17
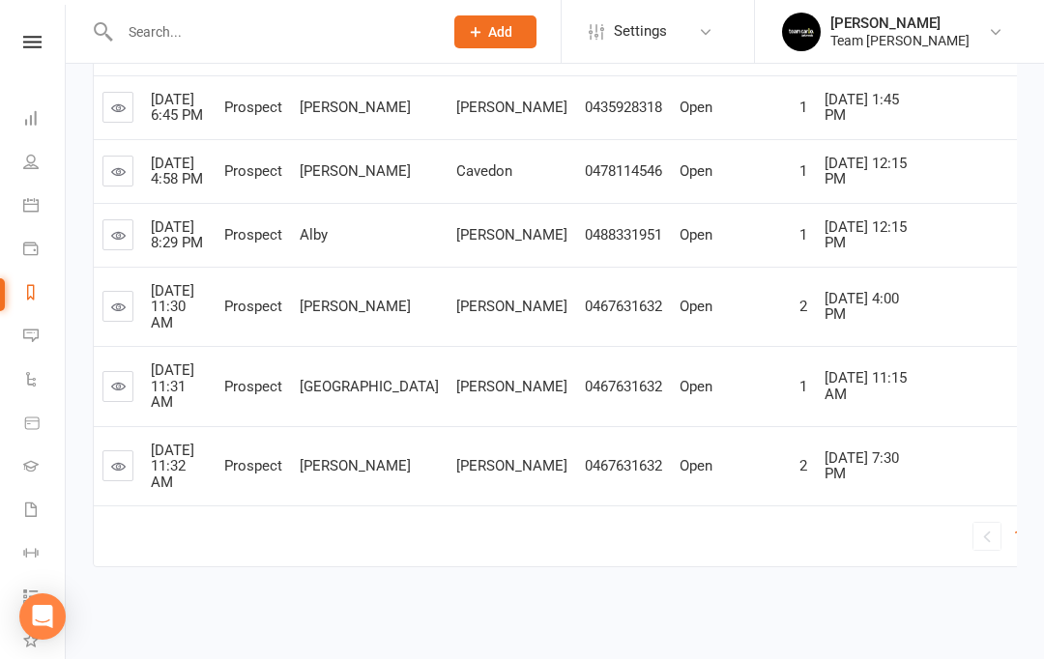
scroll to position [773, 0]
click at [131, 481] on link at bounding box center [117, 466] width 31 height 31
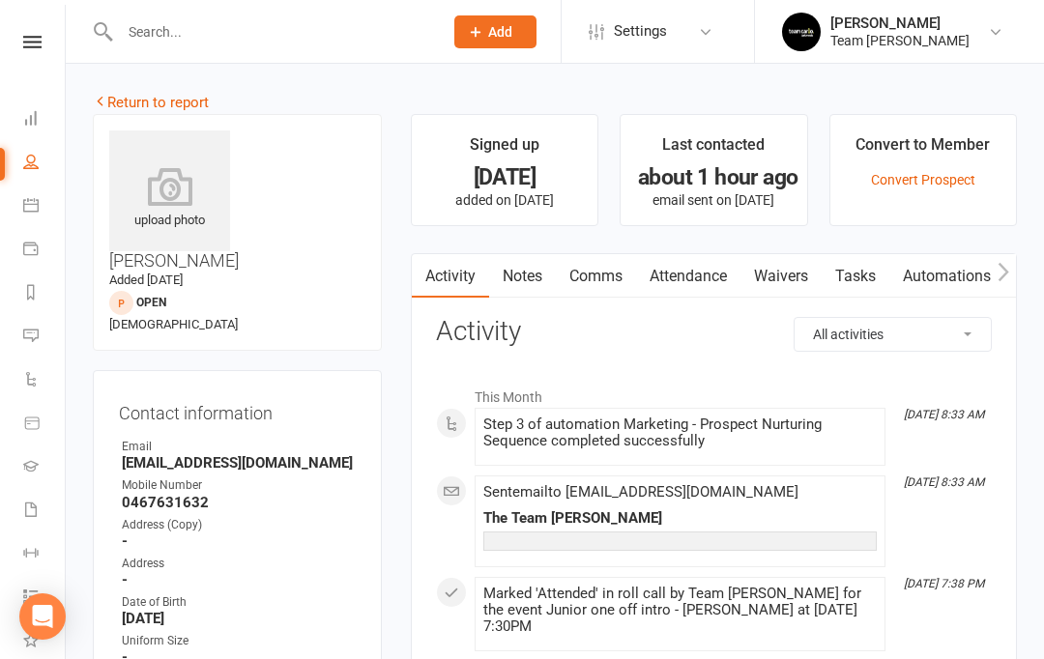
click at [533, 289] on link "Notes" at bounding box center [522, 276] width 67 height 44
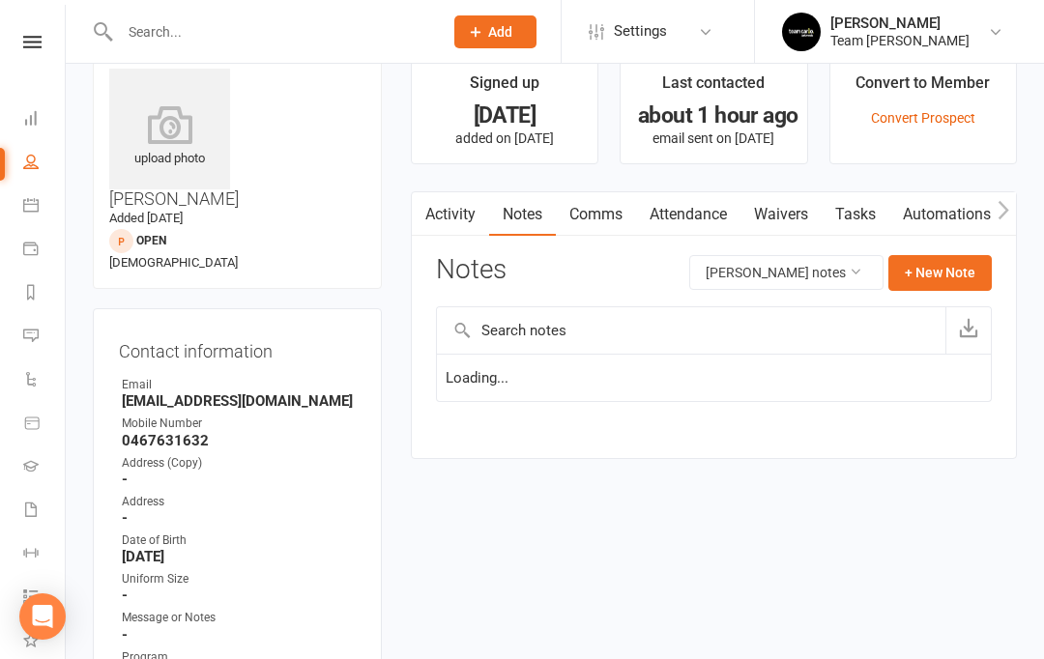
scroll to position [69, 0]
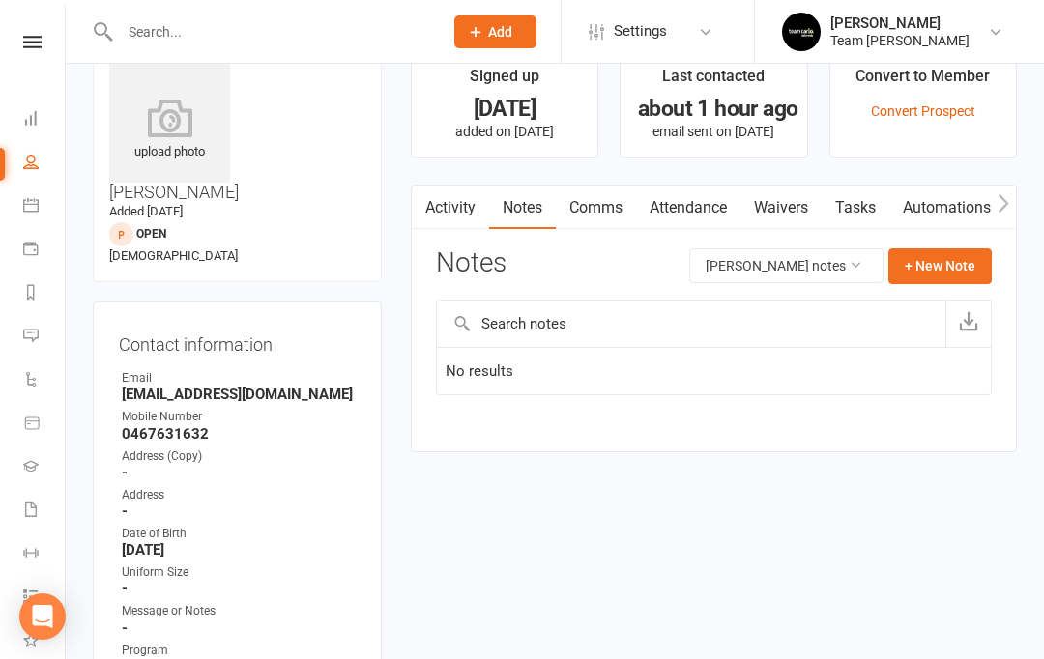
click at [28, 299] on icon at bounding box center [30, 291] width 15 height 15
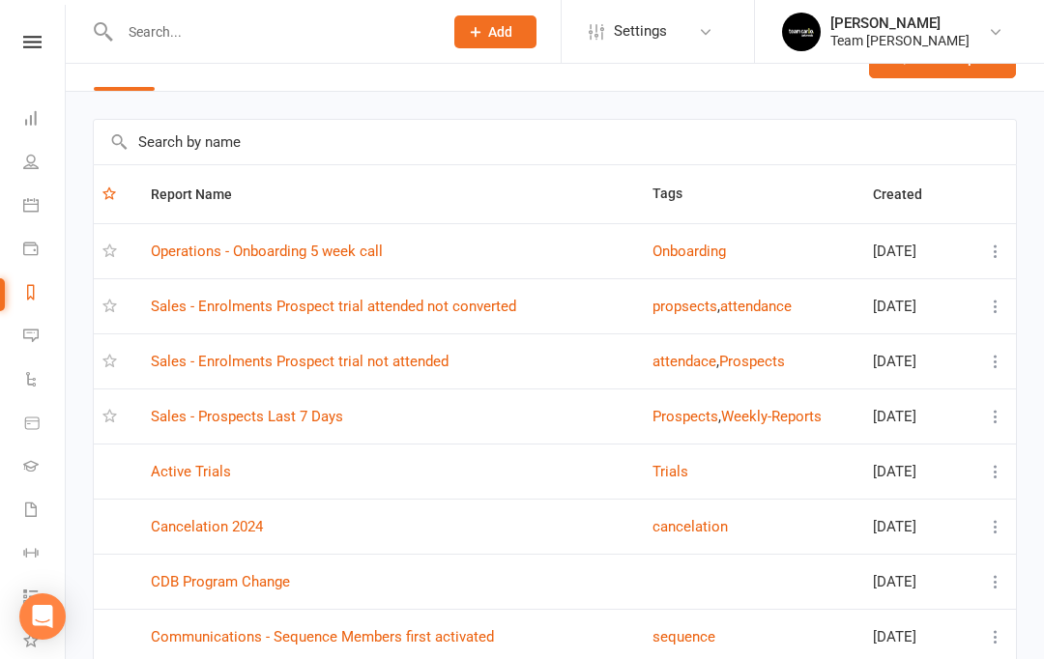
scroll to position [43, 0]
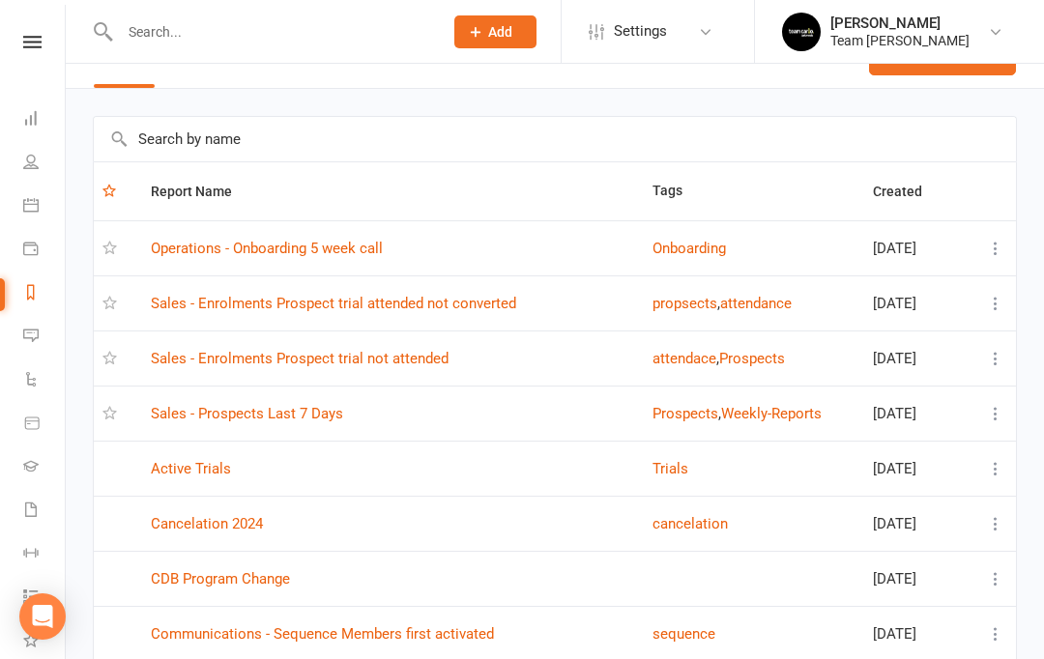
click at [324, 422] on link "Sales - Prospects Last 7 Days" at bounding box center [247, 413] width 192 height 17
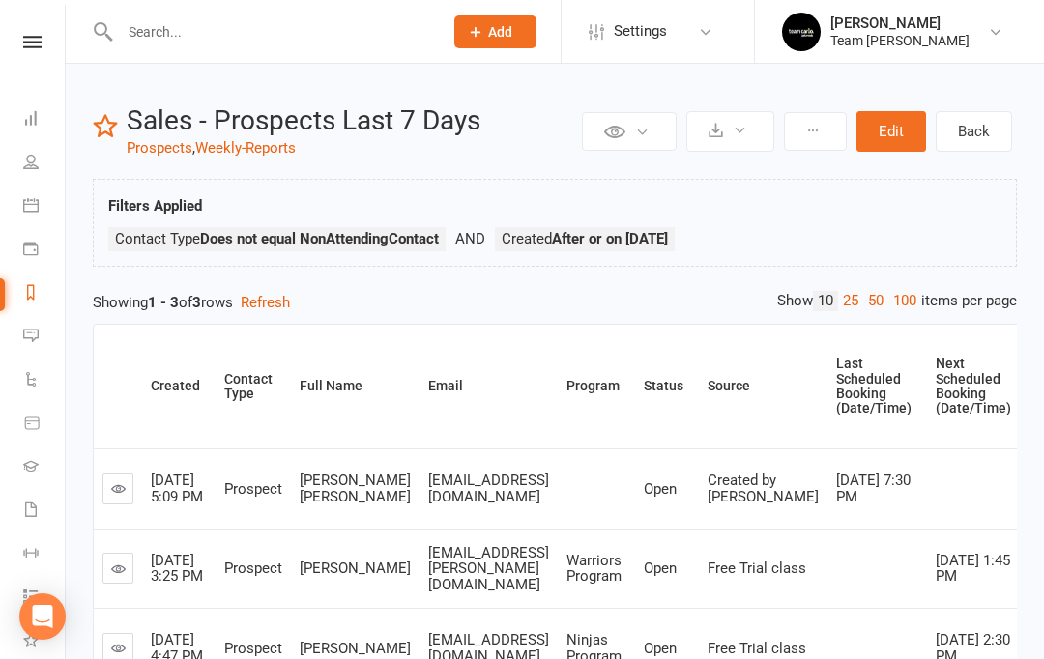
click at [44, 336] on link "Messages 1" at bounding box center [45, 338] width 44 height 44
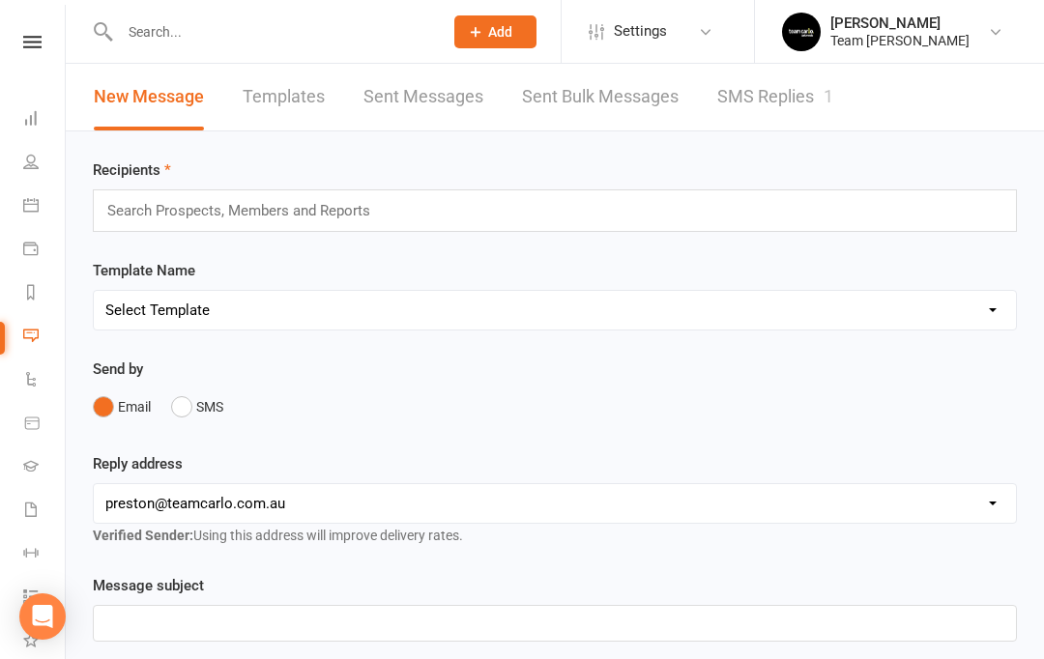
click at [30, 297] on icon at bounding box center [30, 291] width 15 height 15
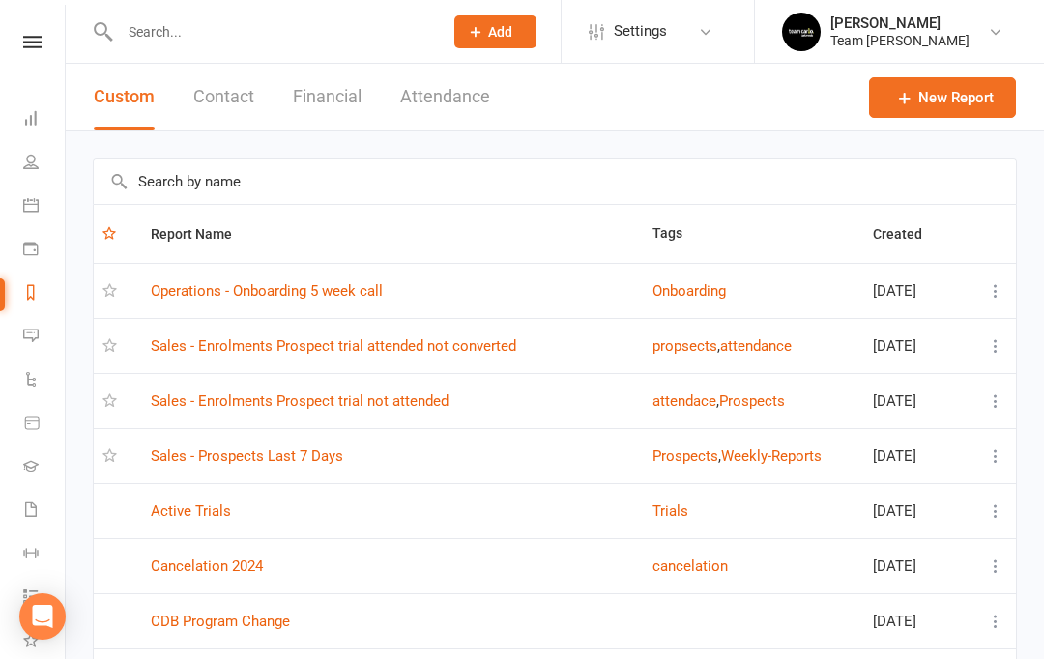
click at [481, 342] on link "Sales - Enrolments Prospect trial attended not converted" at bounding box center [333, 345] width 365 height 17
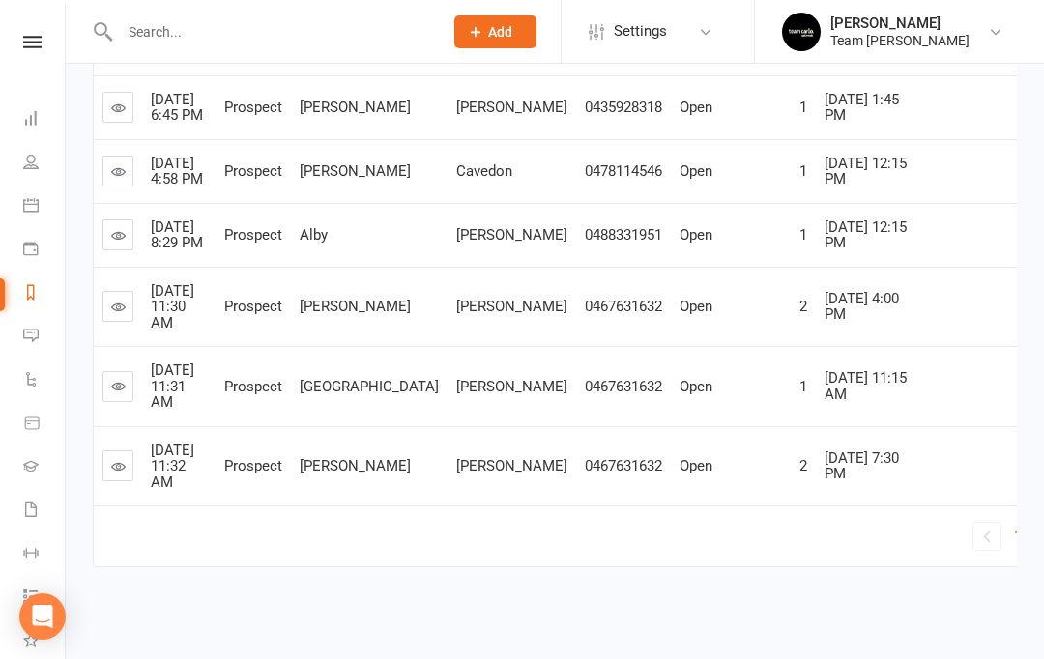
scroll to position [773, 0]
click at [1030, 549] on link "2" at bounding box center [1041, 535] width 23 height 27
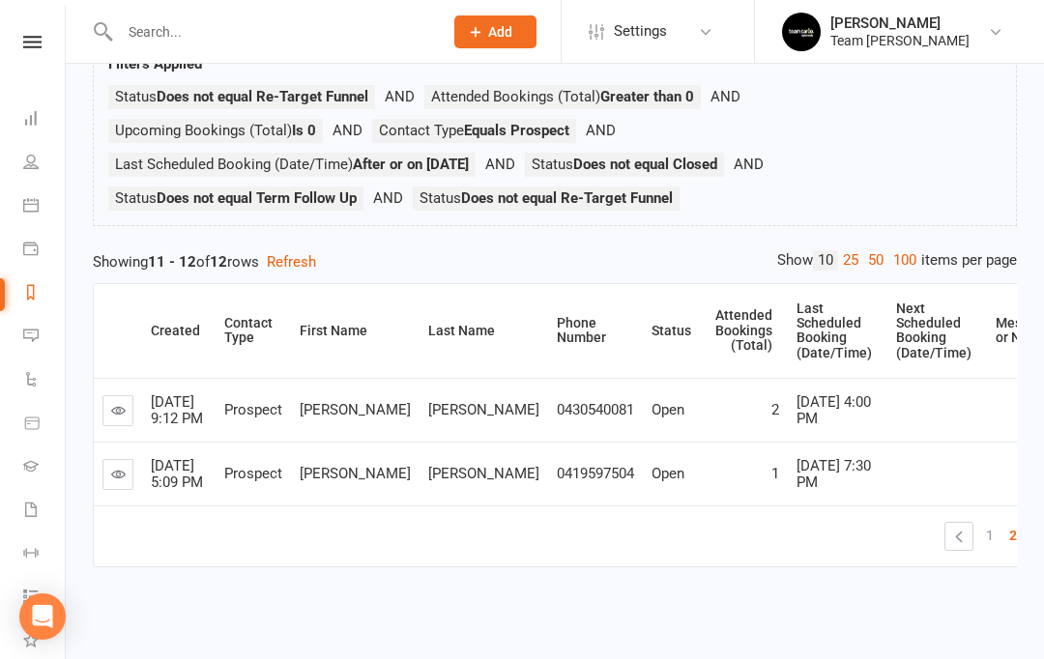
scroll to position [131, 0]
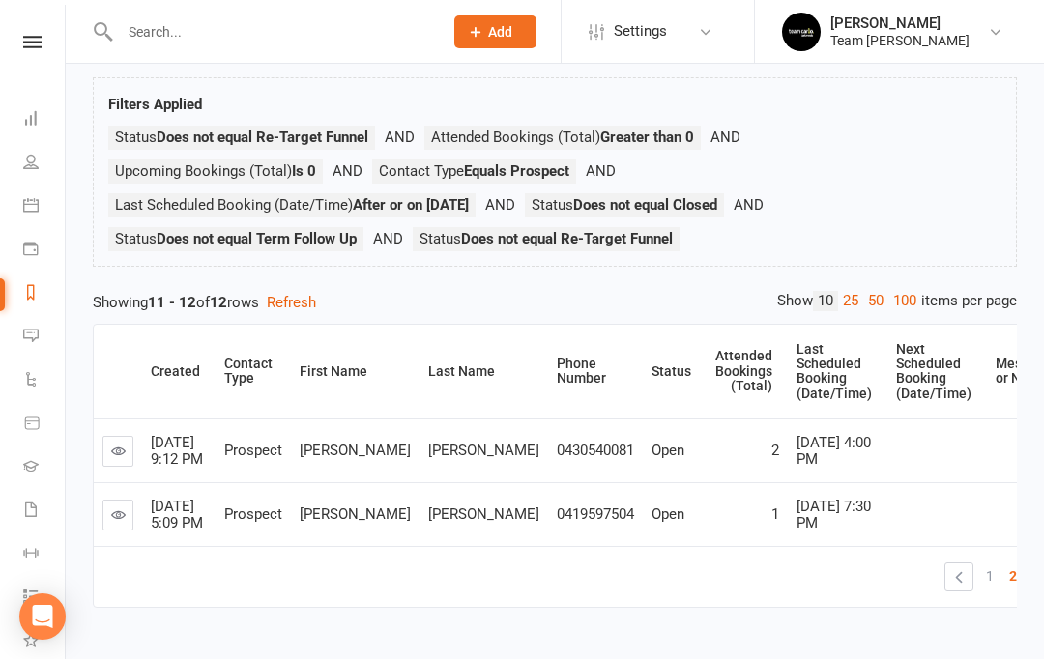
click at [35, 331] on icon at bounding box center [30, 335] width 15 height 15
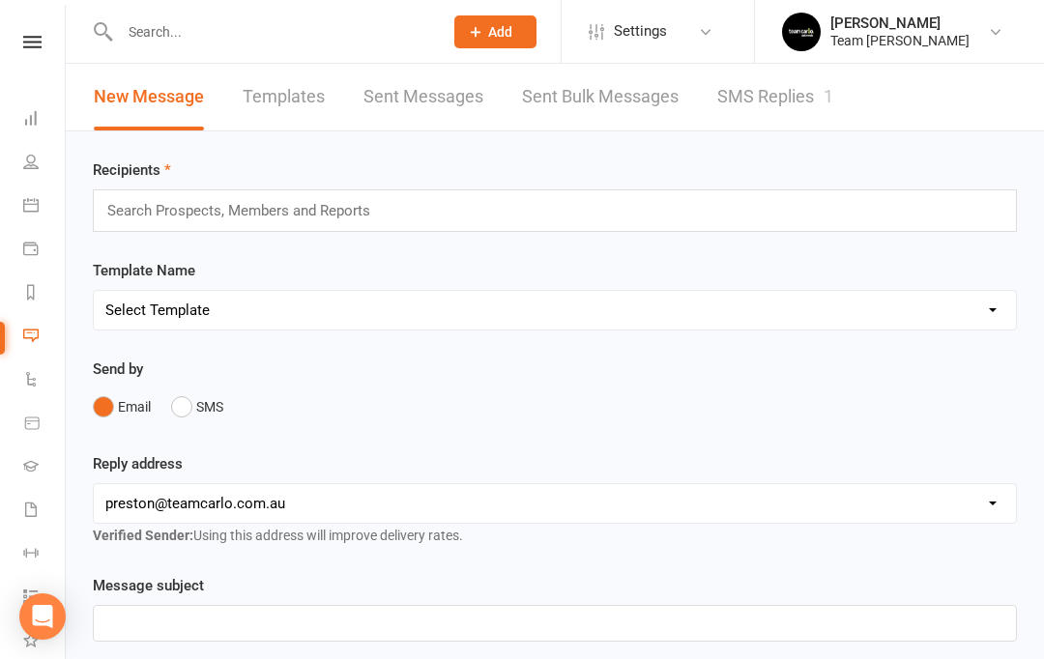
click at [792, 99] on link "SMS Replies 1" at bounding box center [775, 97] width 116 height 67
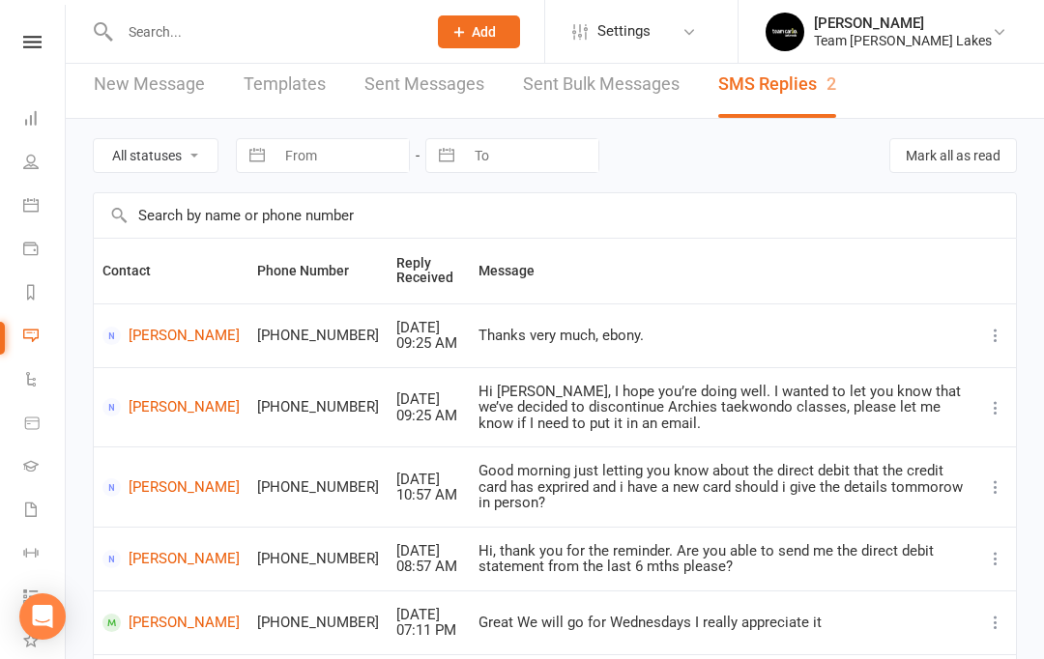
click at [42, 297] on link "Reports" at bounding box center [45, 295] width 44 height 44
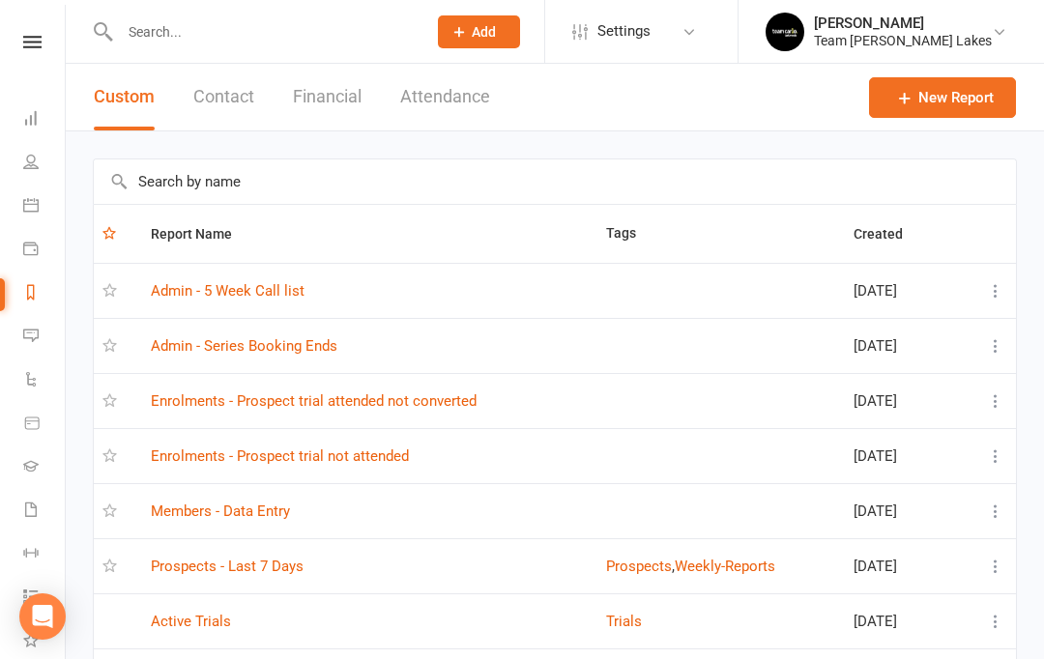
click at [270, 572] on link "Prospects - Last 7 Days" at bounding box center [227, 566] width 153 height 17
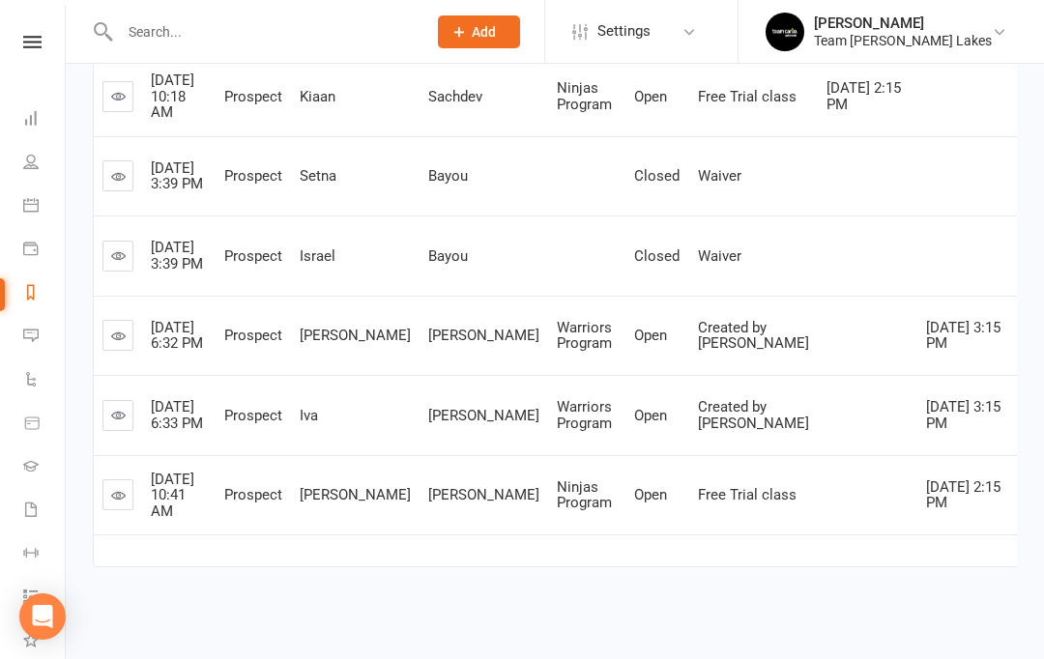
scroll to position [679, 0]
click at [41, 290] on link "Reports" at bounding box center [45, 295] width 44 height 44
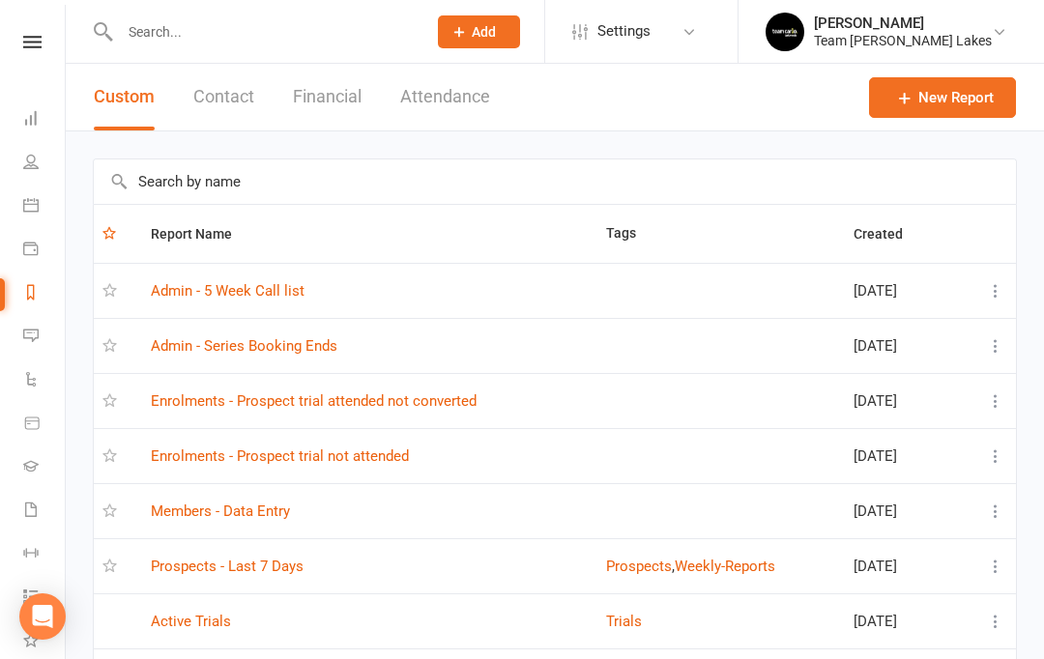
click at [428, 396] on link "Enrolments - Prospect trial attended not converted" at bounding box center [314, 401] width 326 height 17
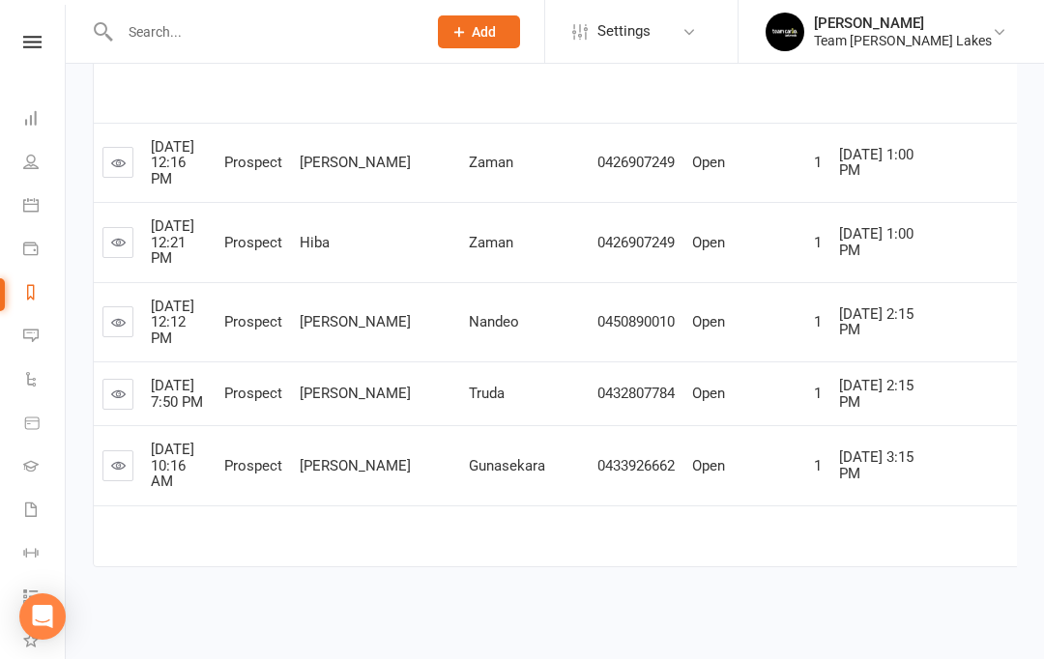
scroll to position [974, 0]
click at [121, 178] on link at bounding box center [117, 162] width 31 height 31
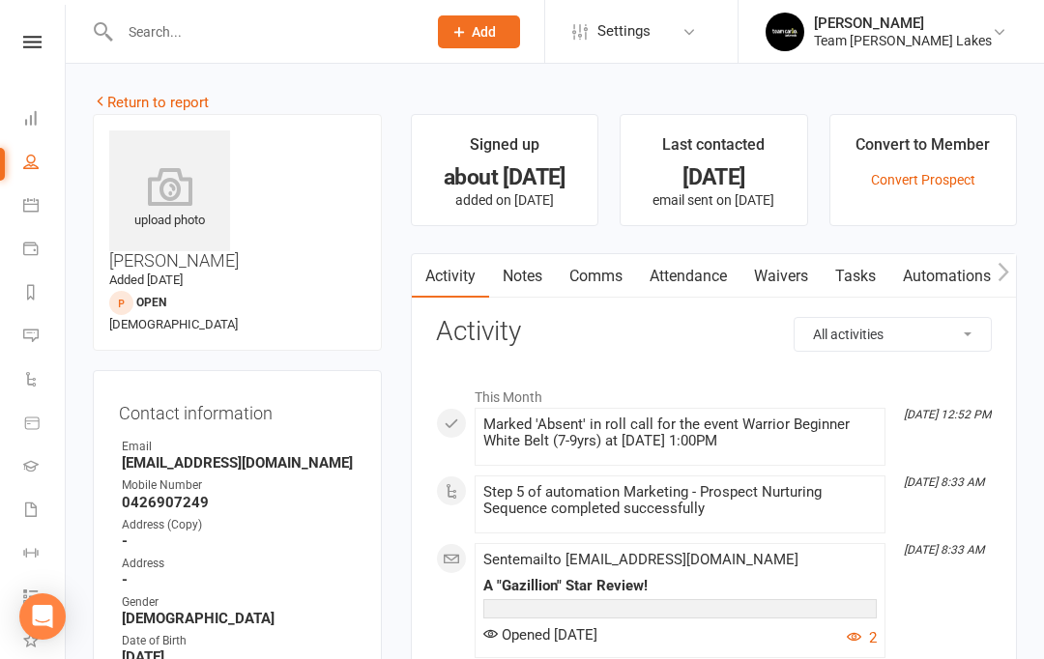
click at [536, 288] on link "Notes" at bounding box center [522, 276] width 67 height 44
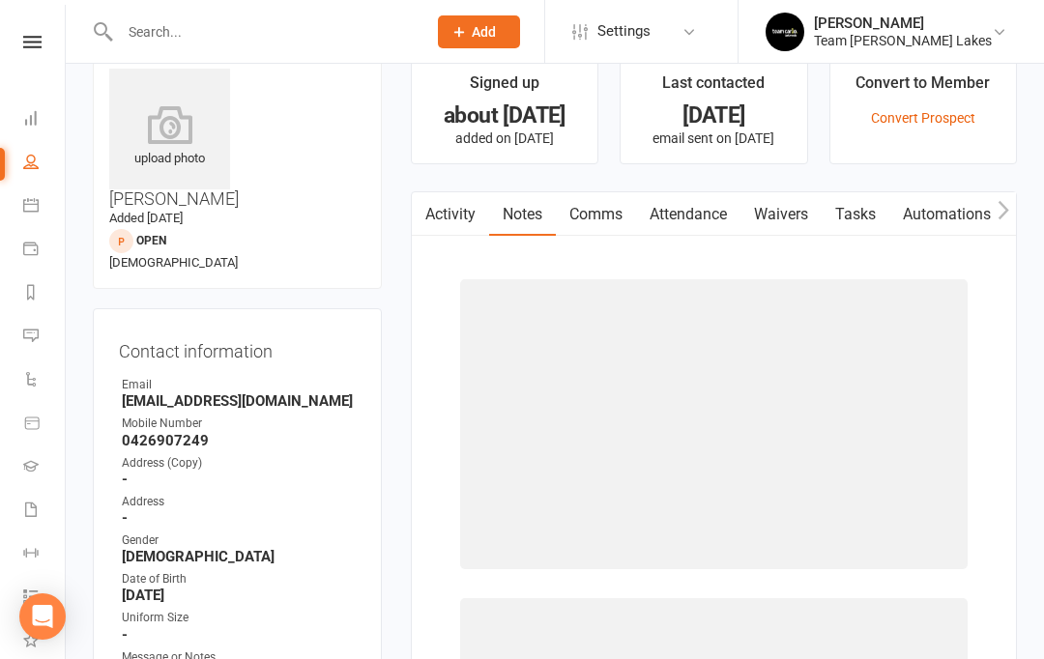
scroll to position [69, 0]
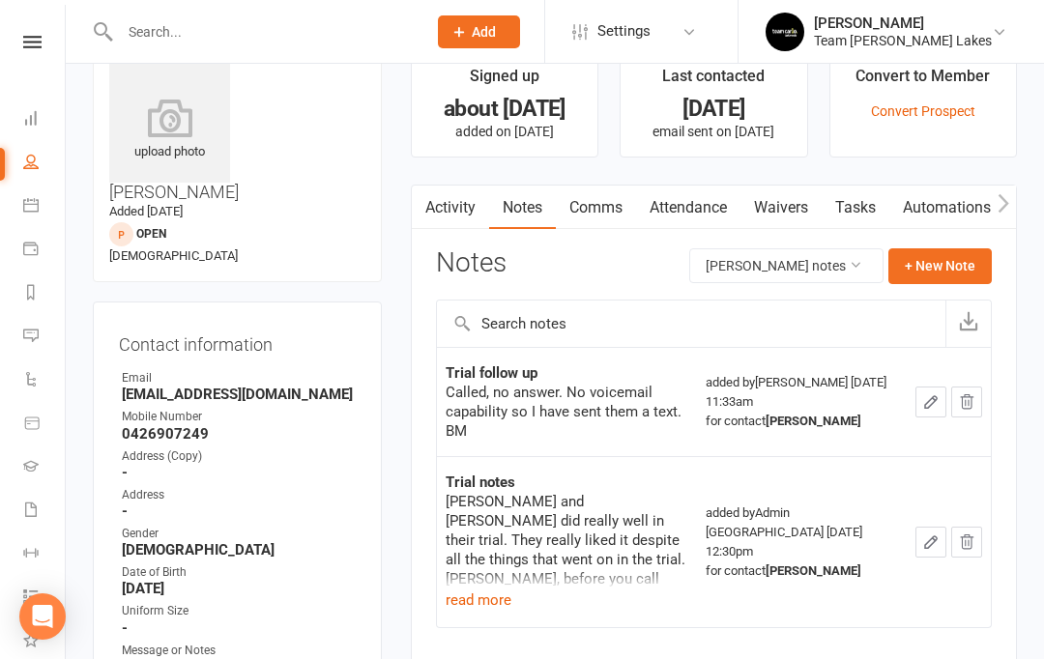
click at [500, 589] on button "read more" at bounding box center [479, 600] width 66 height 23
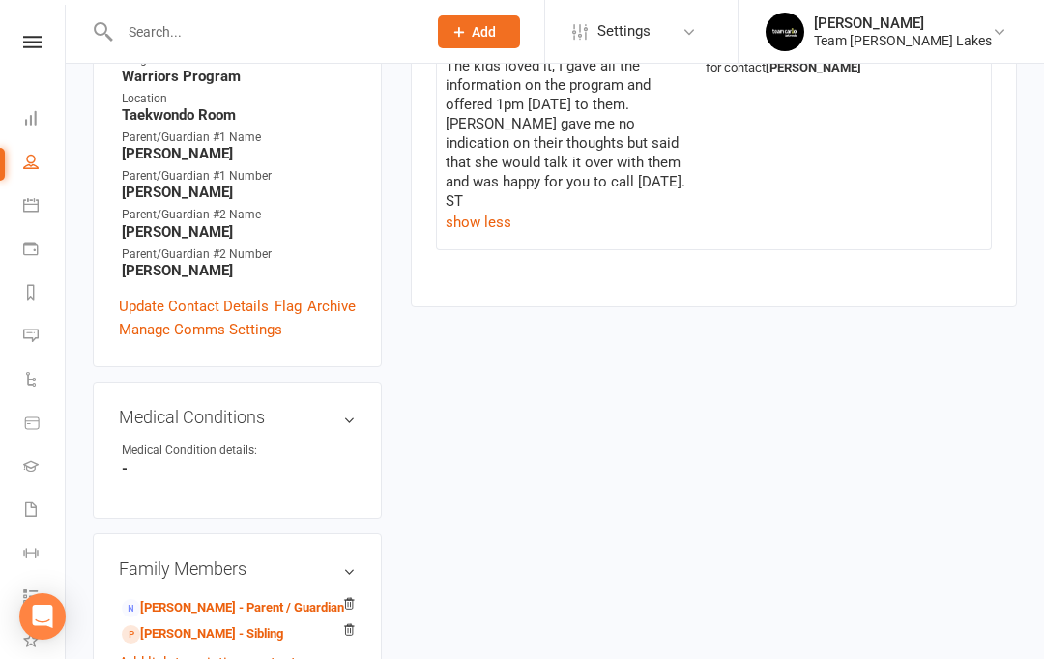
scroll to position [706, 0]
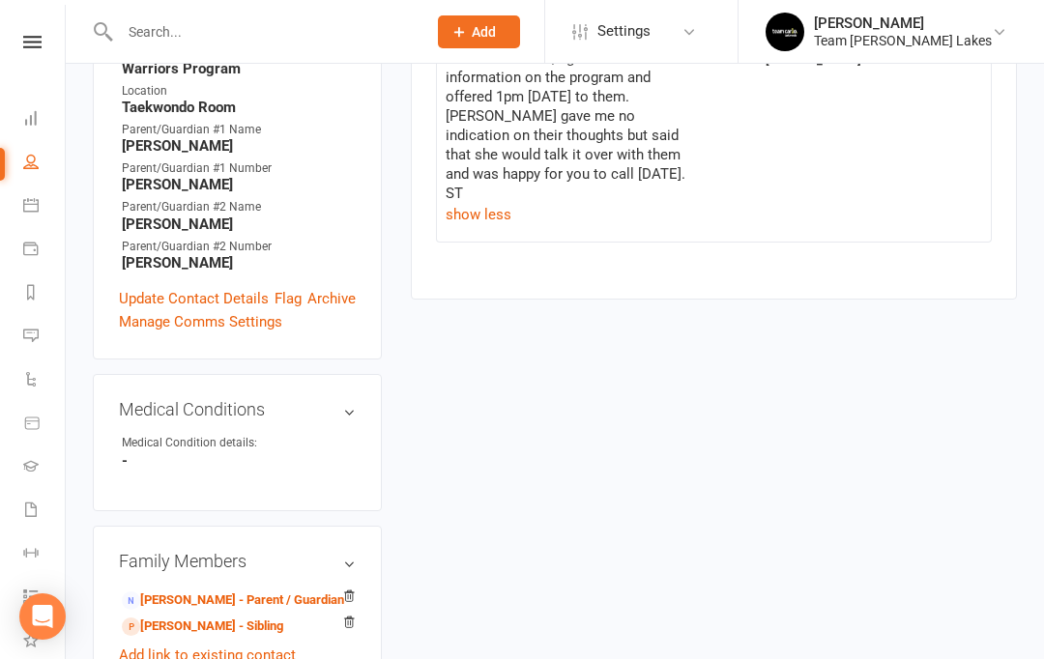
click at [229, 617] on link "Hiba Zaman - Sibling" at bounding box center [202, 627] width 161 height 20
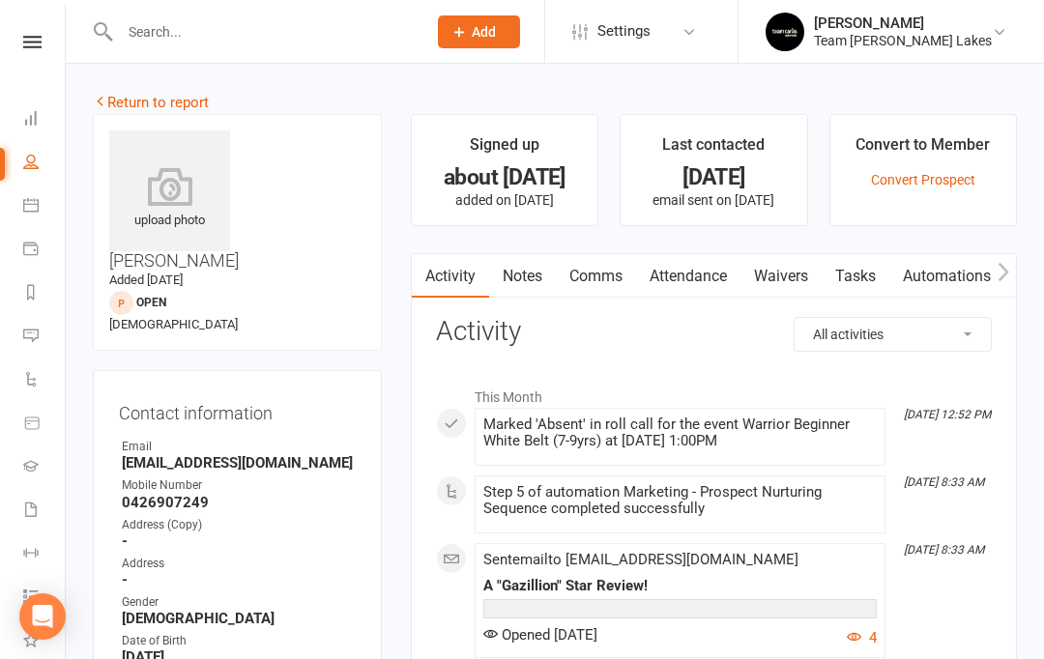
click at [526, 279] on link "Notes" at bounding box center [522, 276] width 67 height 44
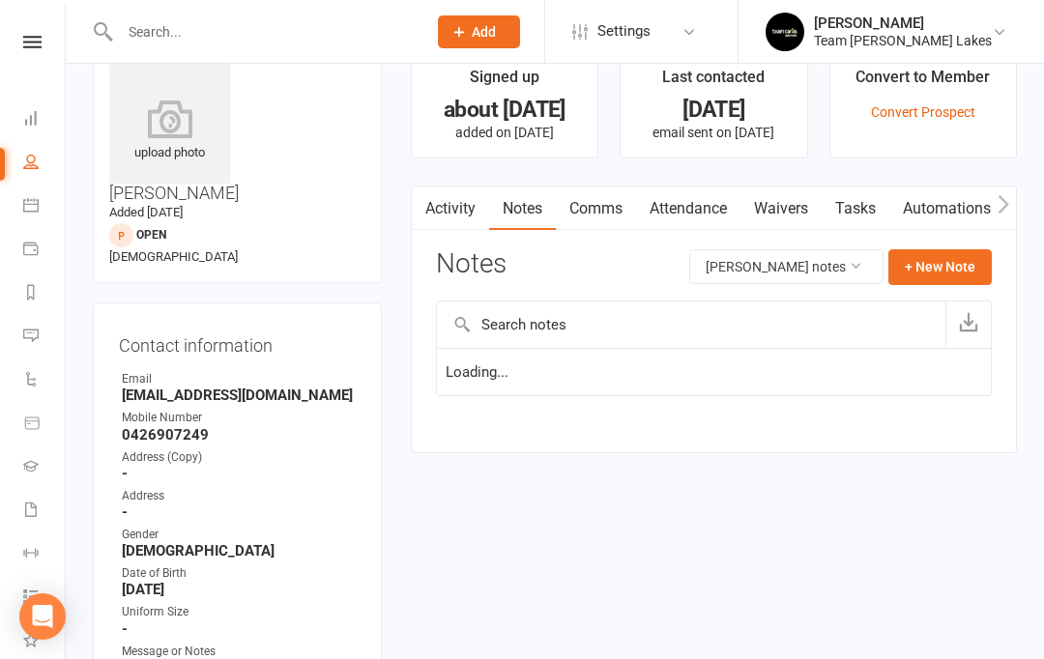
scroll to position [69, 0]
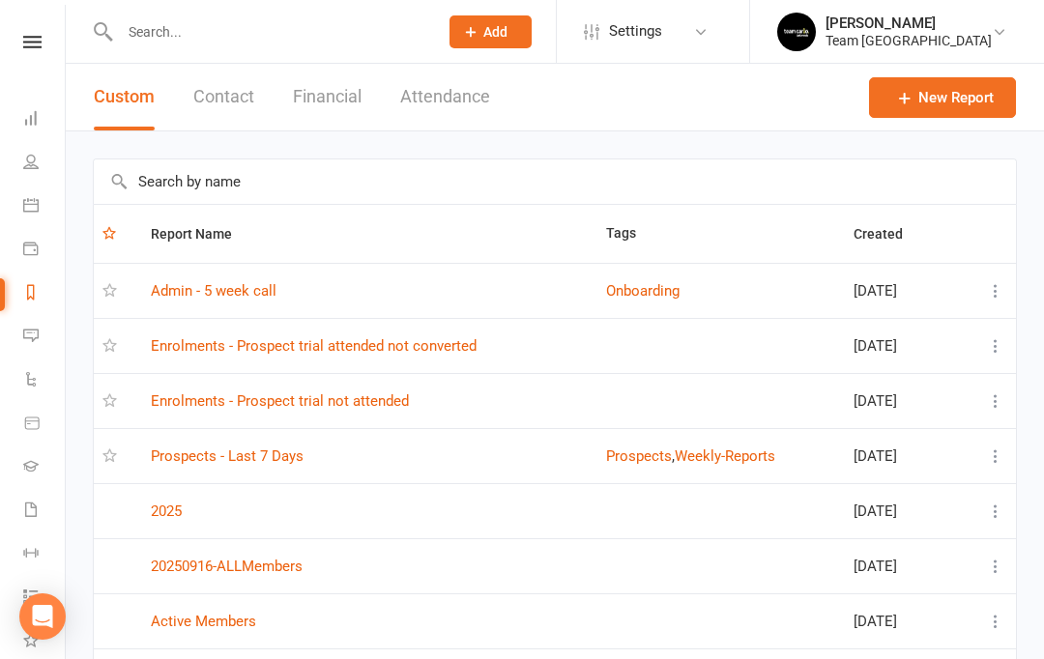
click at [394, 338] on link "Enrolments - Prospect trial attended not converted" at bounding box center [314, 345] width 326 height 17
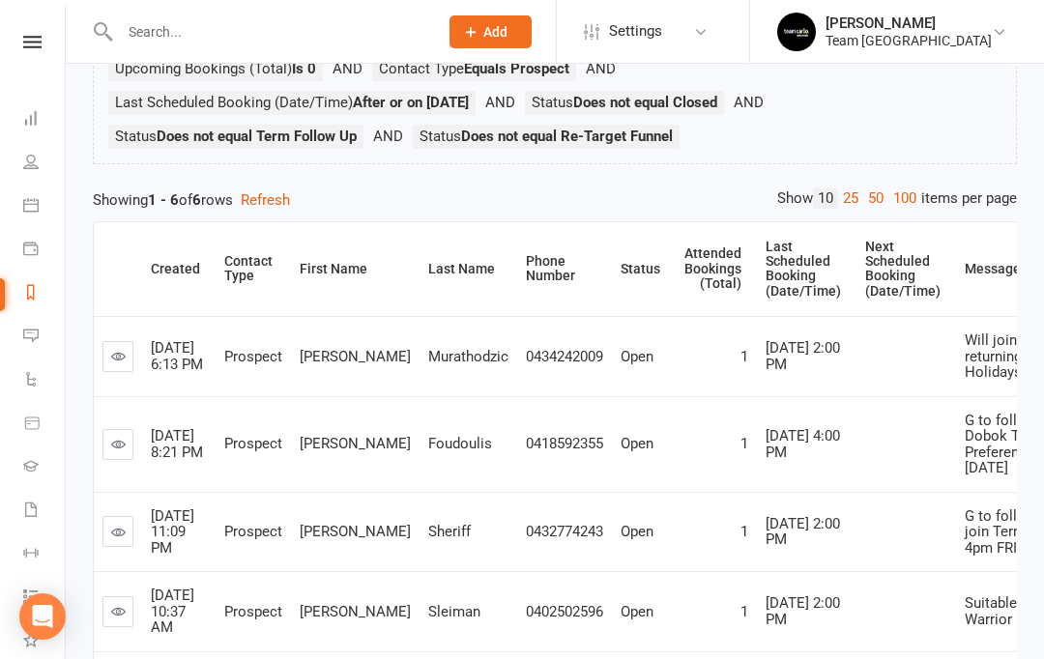
scroll to position [201, 0]
